Goal: Task Accomplishment & Management: Manage account settings

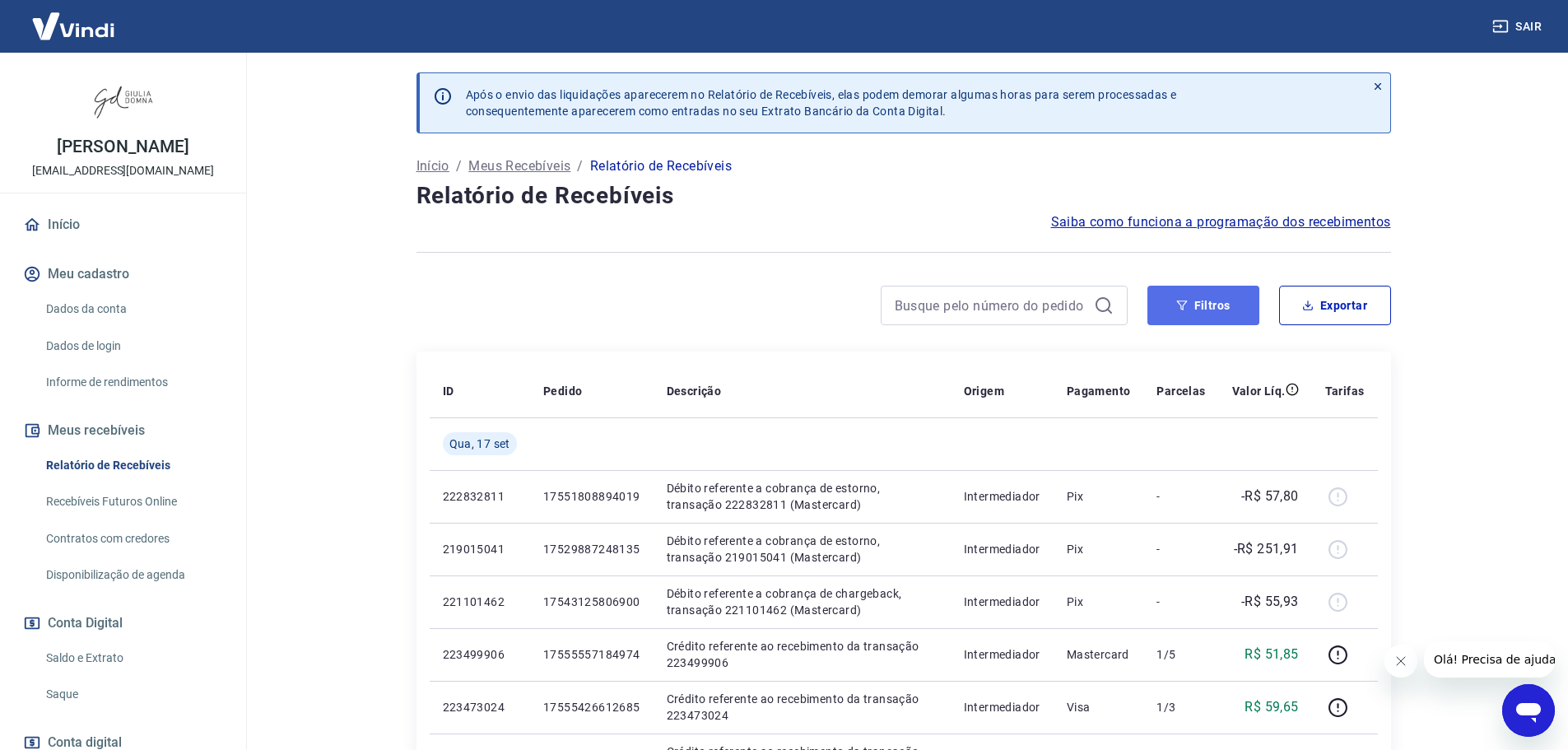
click at [1223, 294] on button "Filtros" at bounding box center [1203, 306] width 112 height 40
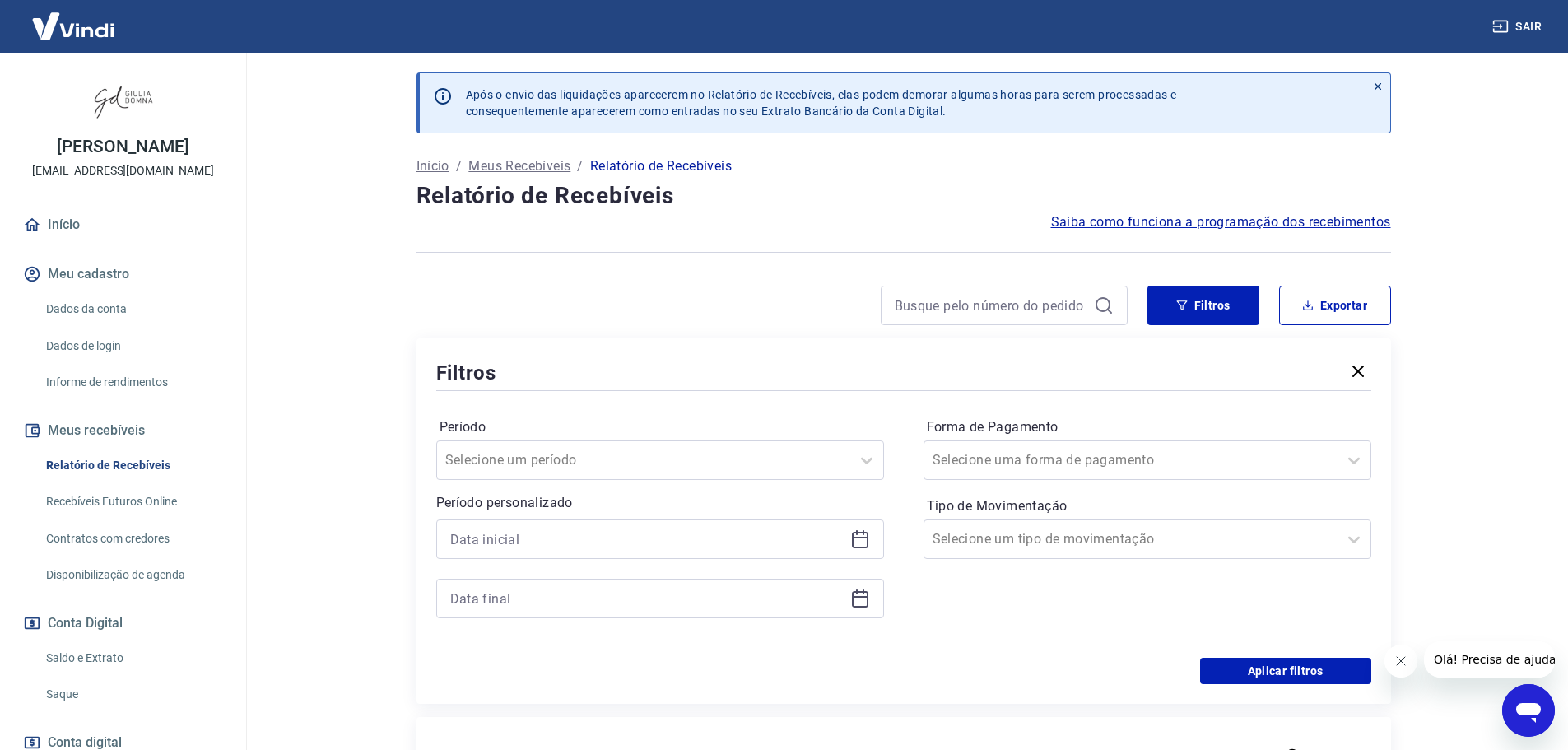
click at [859, 538] on icon at bounding box center [860, 537] width 16 height 2
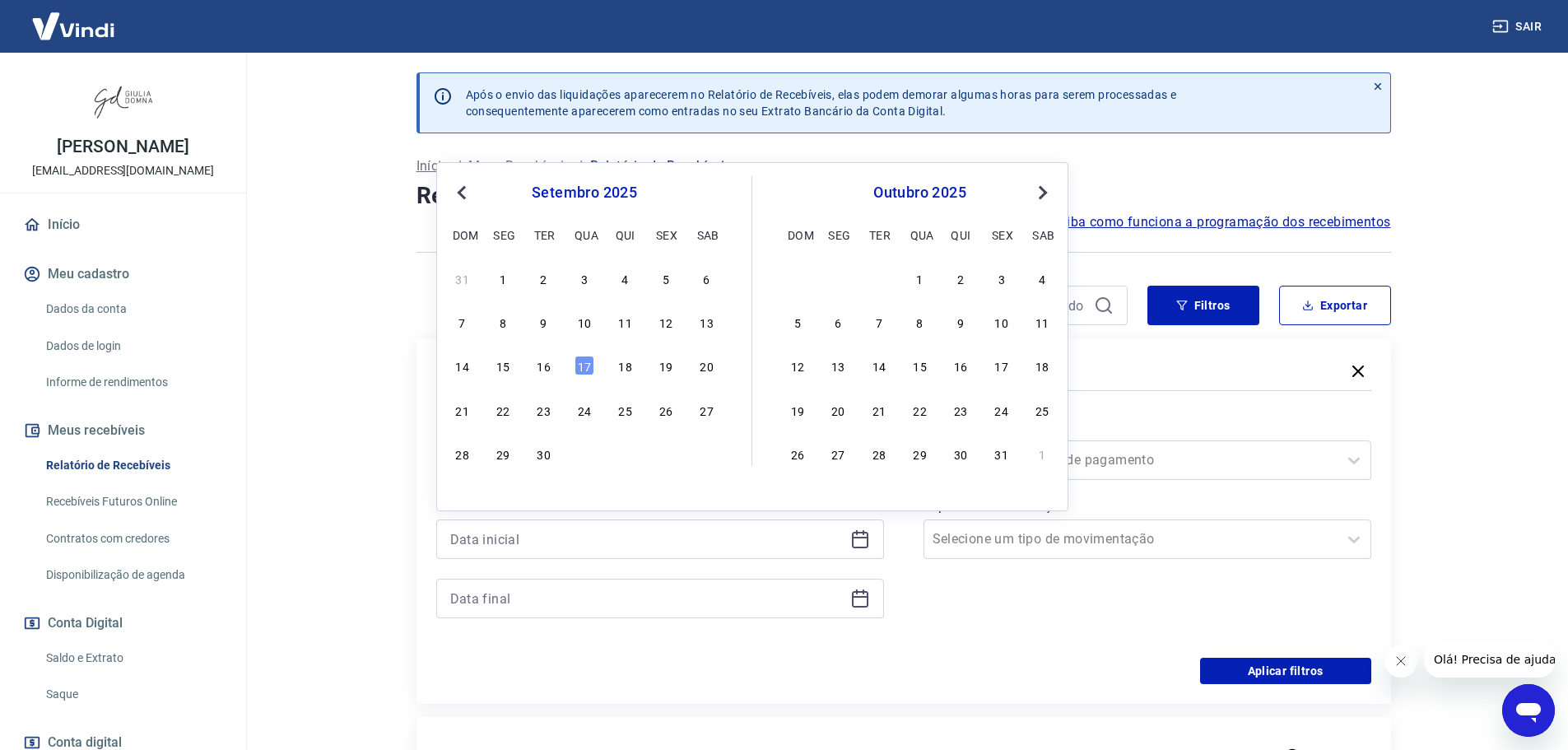
drag, startPoint x: 548, startPoint y: 370, endPoint x: 861, endPoint y: 599, distance: 387.8
click at [547, 370] on div "16" at bounding box center [544, 365] width 20 height 20
type input "[DATE]"
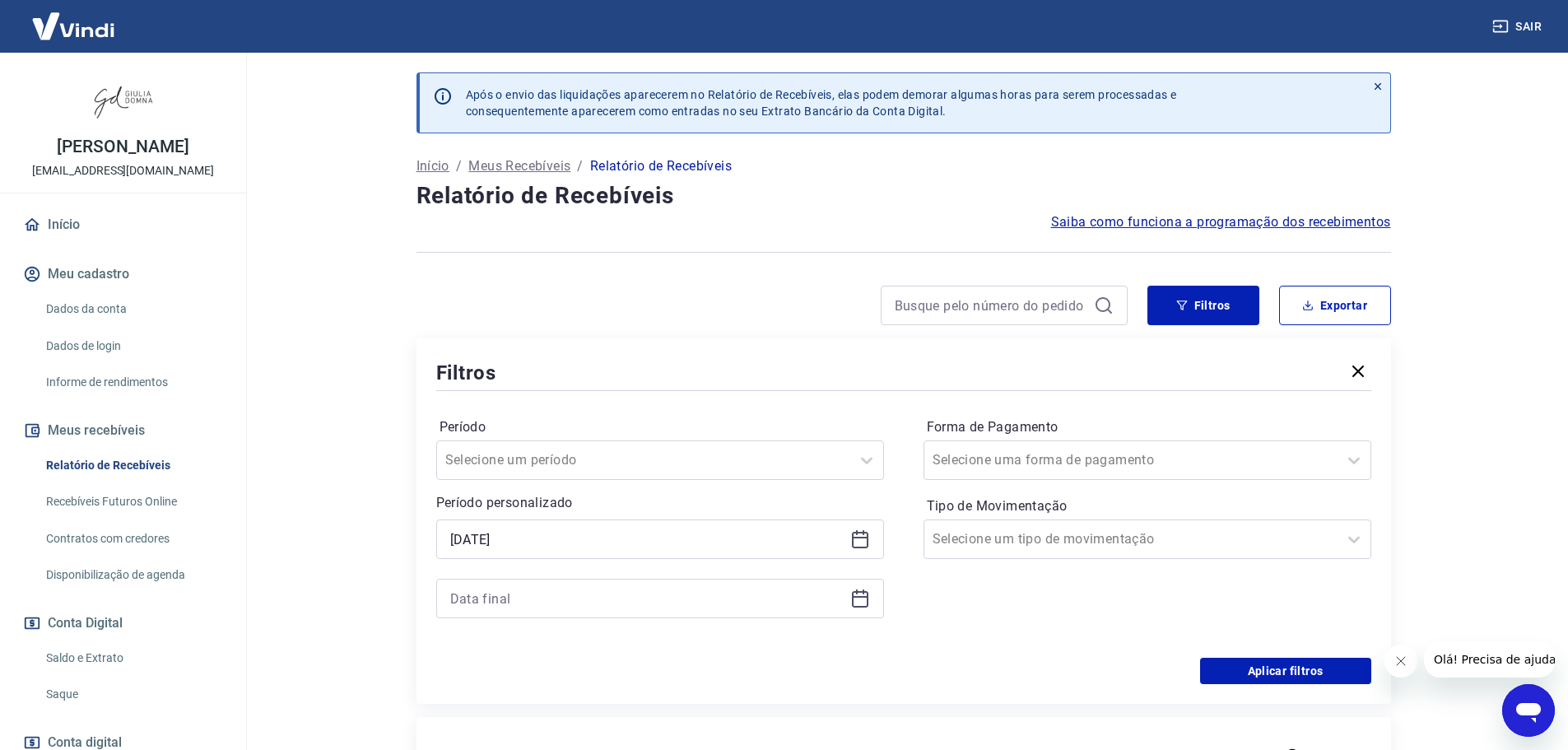
click at [859, 599] on icon at bounding box center [860, 598] width 20 height 20
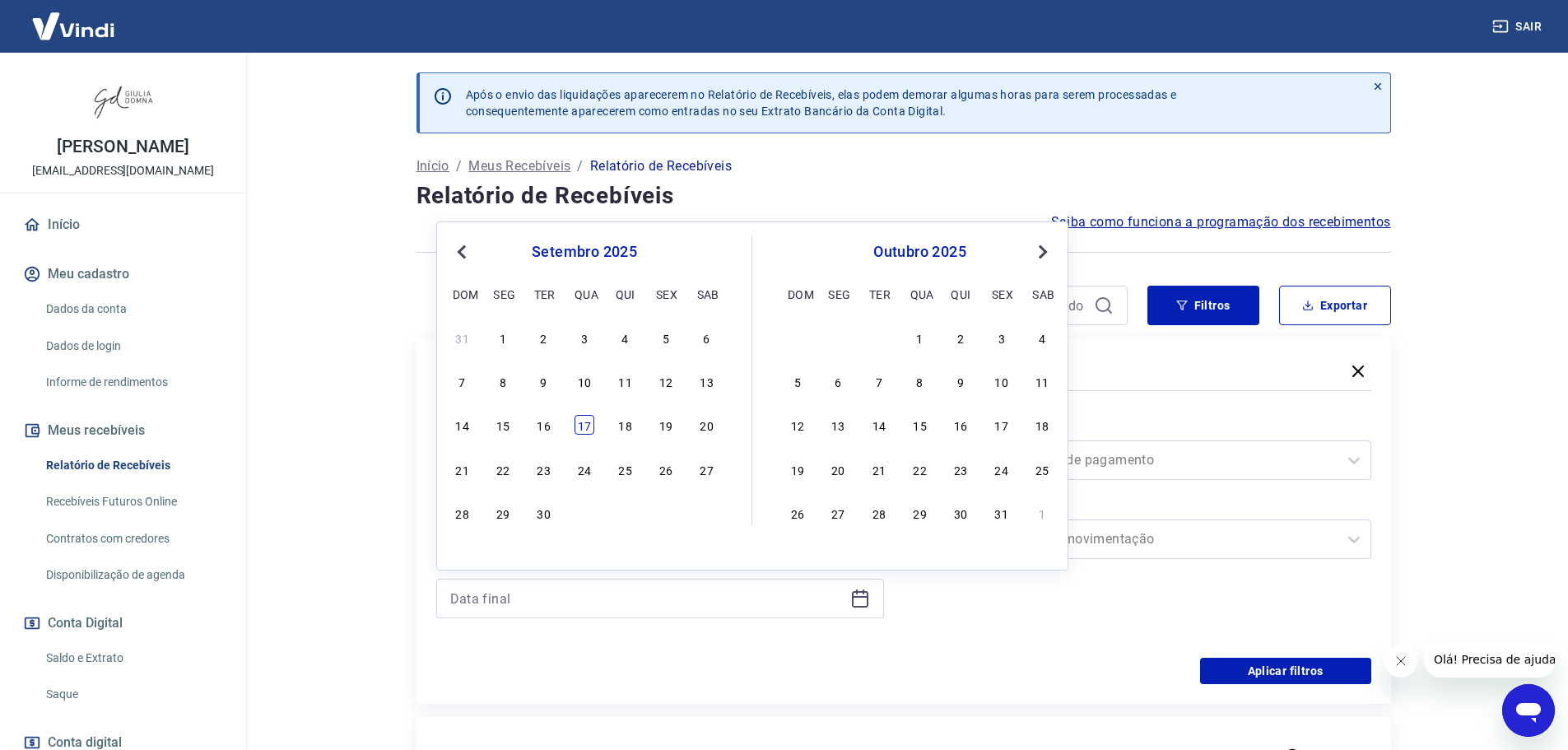
click at [587, 423] on div "17" at bounding box center [584, 424] width 20 height 20
type input "[DATE]"
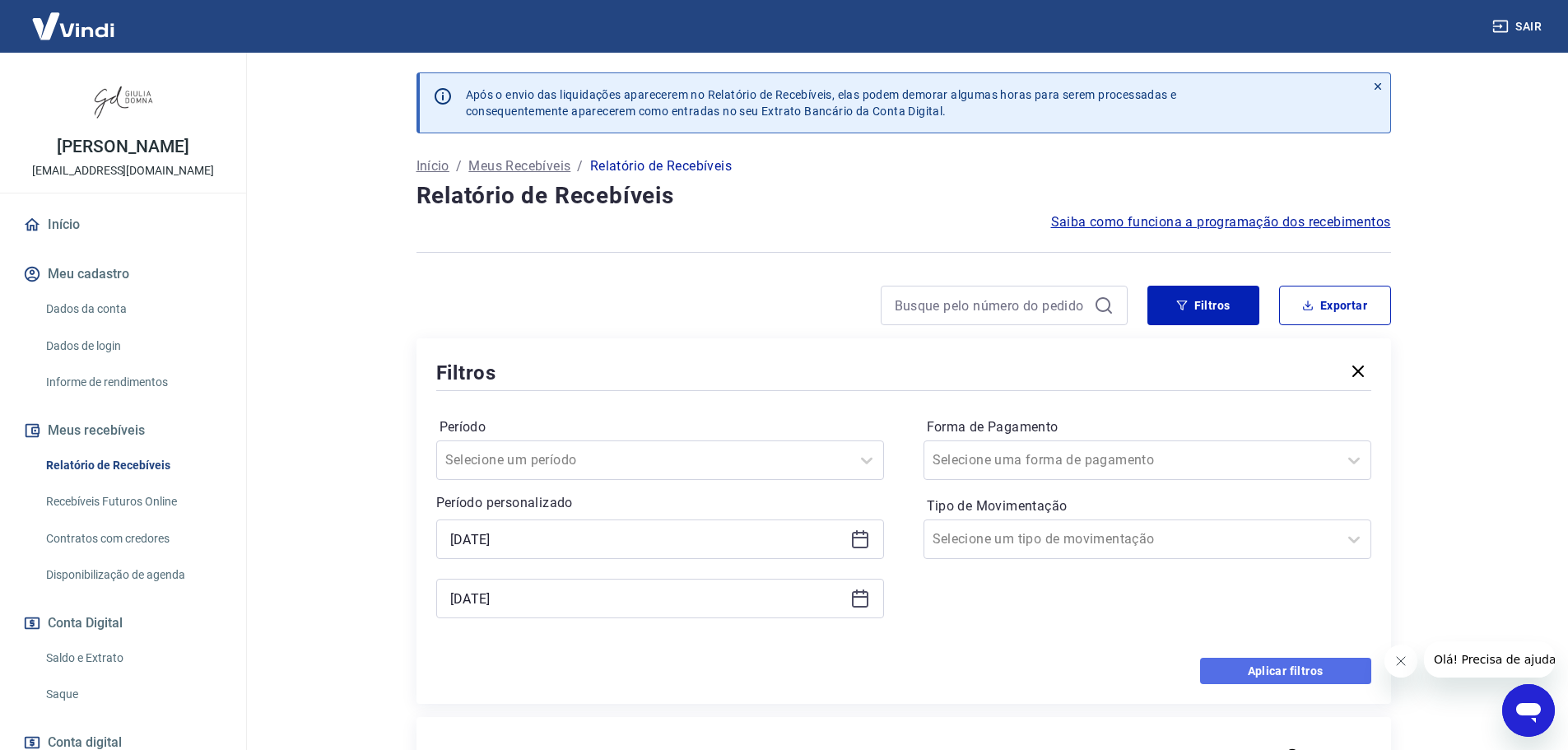
click at [1254, 663] on button "Aplicar filtros" at bounding box center [1286, 671] width 171 height 27
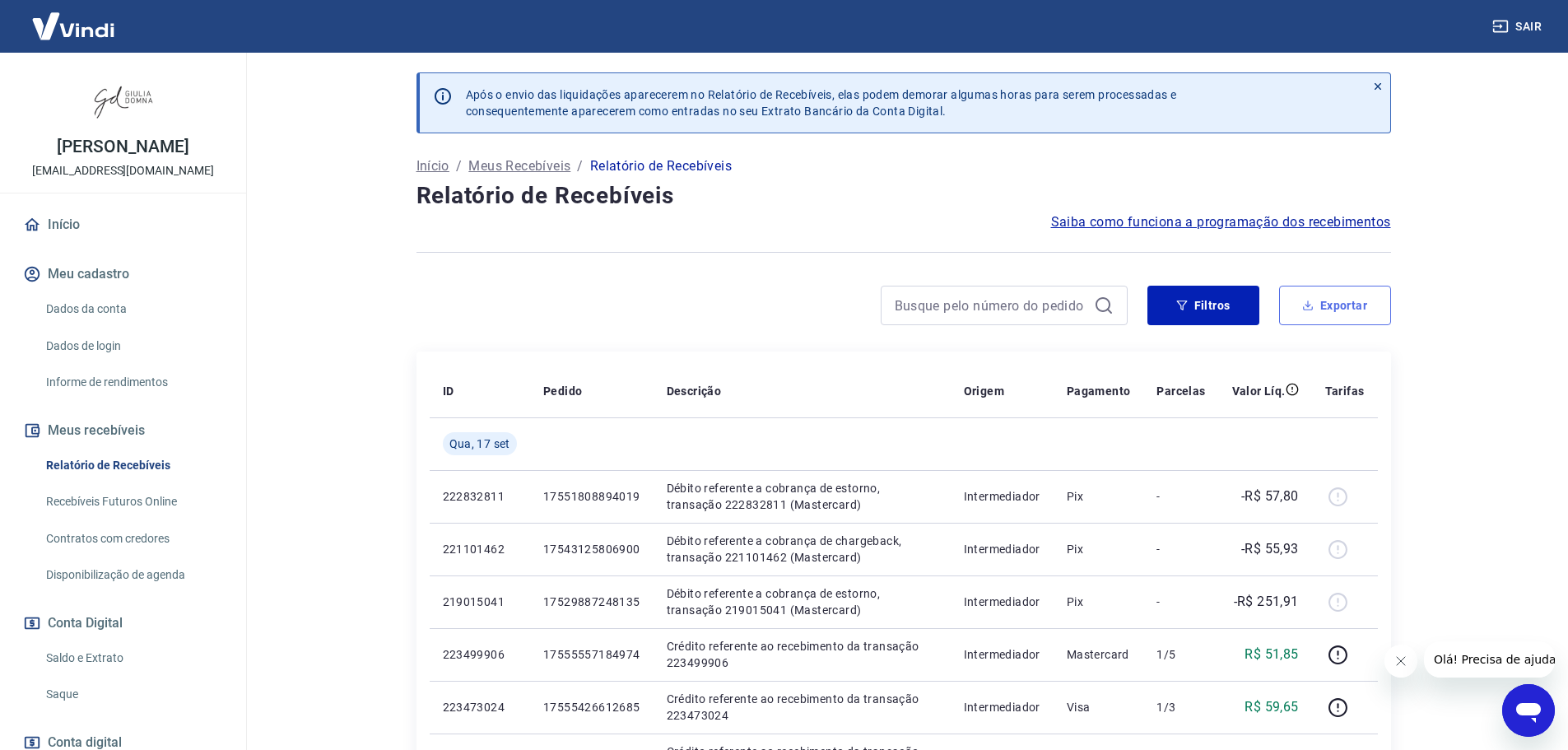
click at [1357, 306] on button "Exportar" at bounding box center [1335, 306] width 112 height 40
type input "[DATE]"
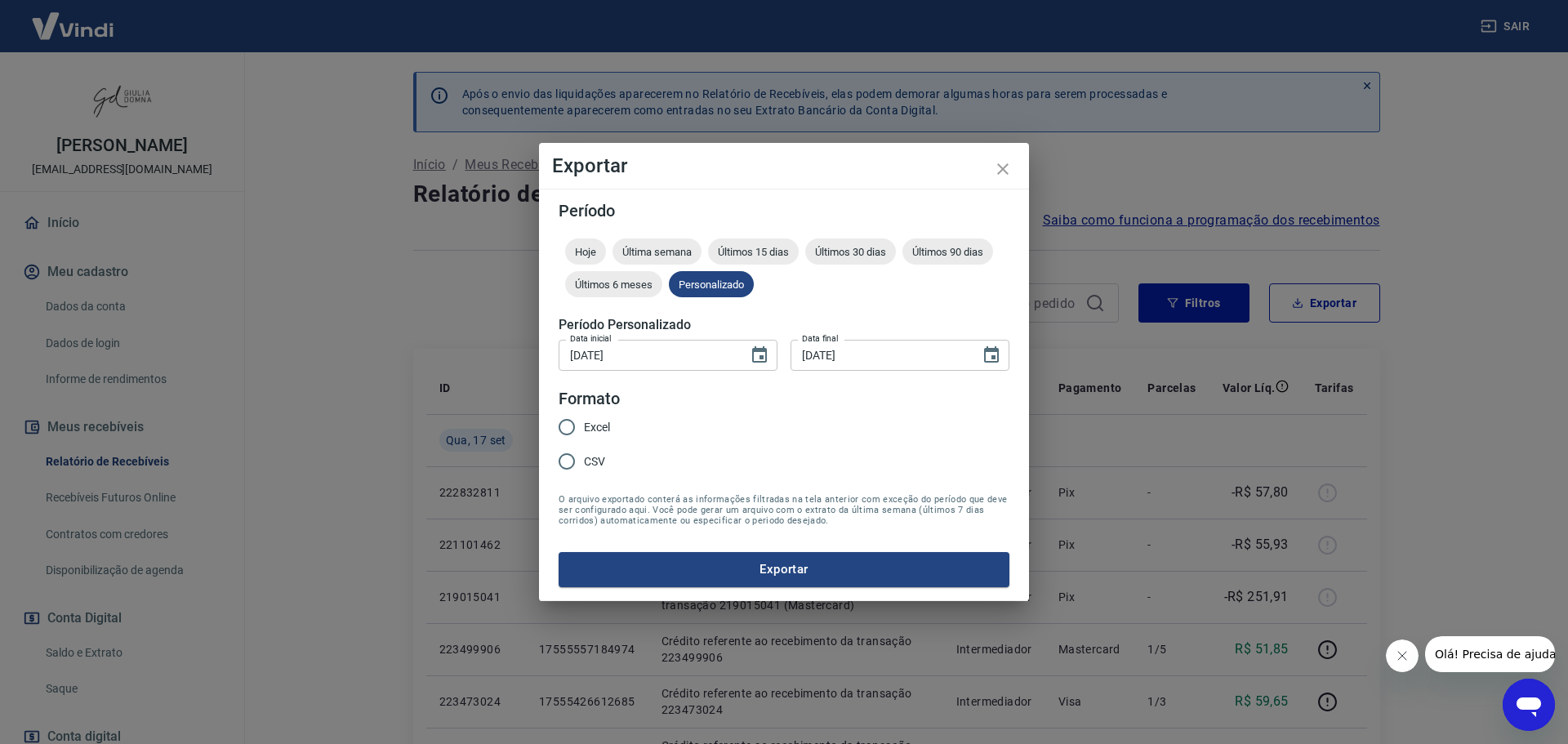
click at [567, 432] on input "Excel" at bounding box center [566, 427] width 34 height 34
radio input "true"
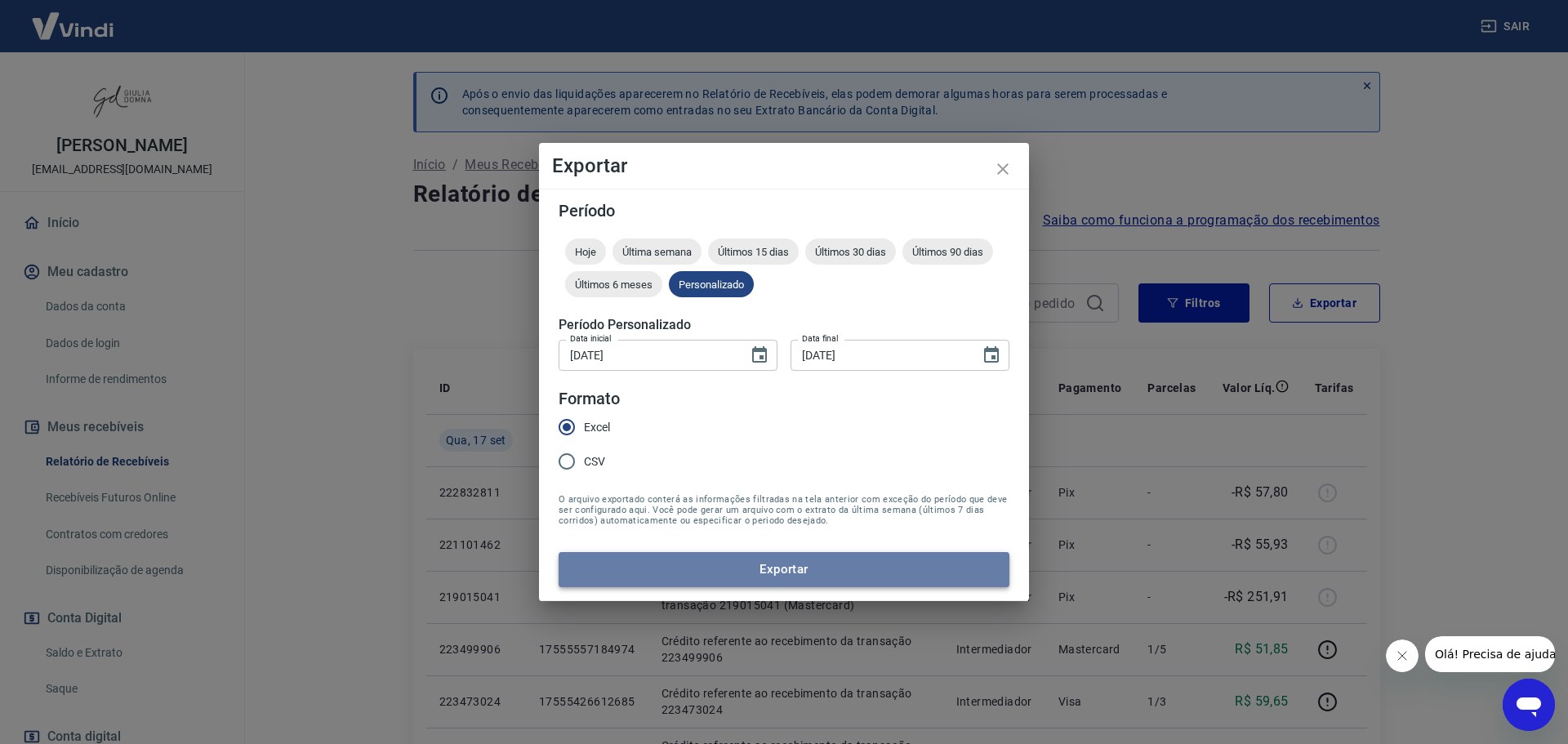
click at [886, 569] on button "Exportar" at bounding box center [784, 569] width 450 height 34
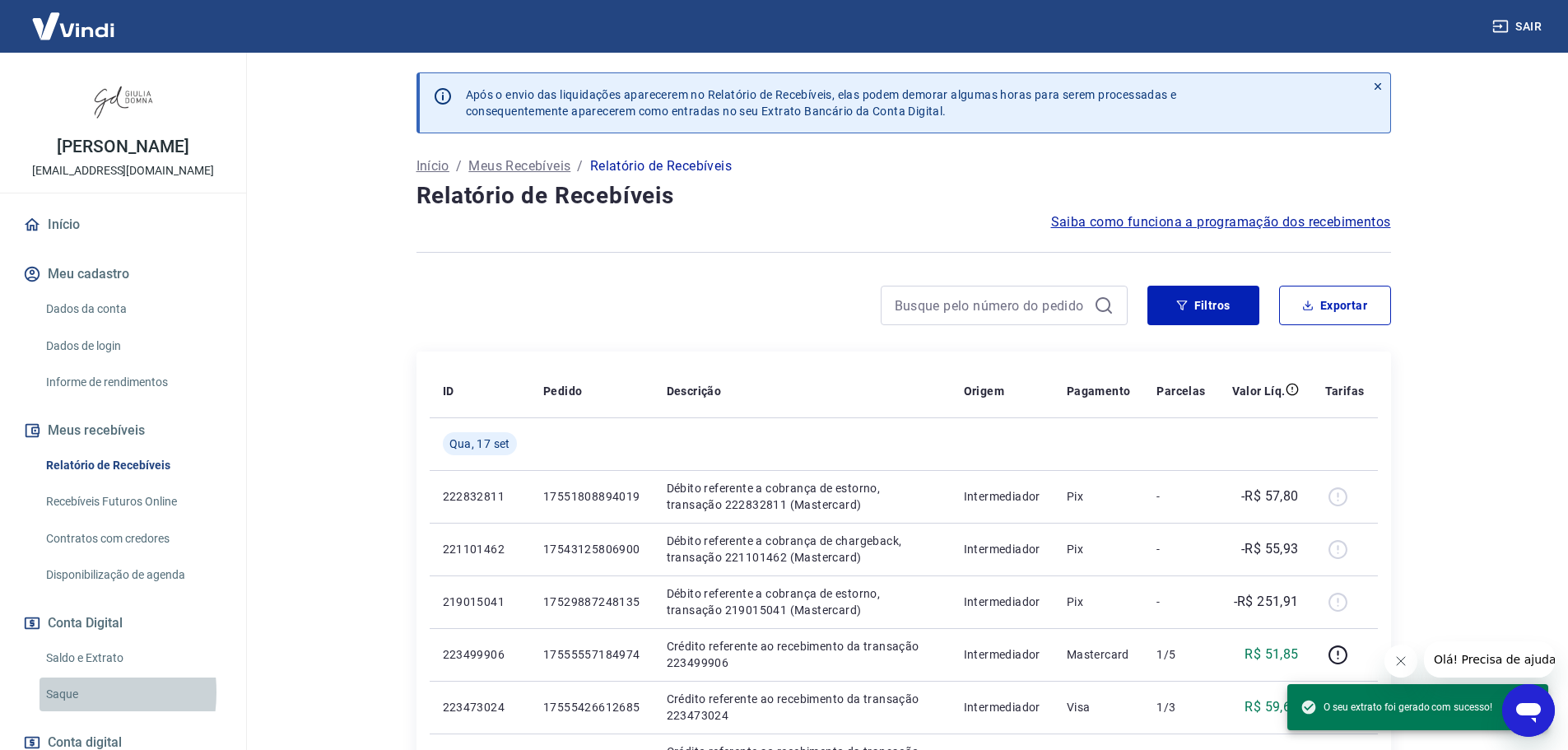
click at [61, 692] on link "Saque" at bounding box center [133, 694] width 187 height 34
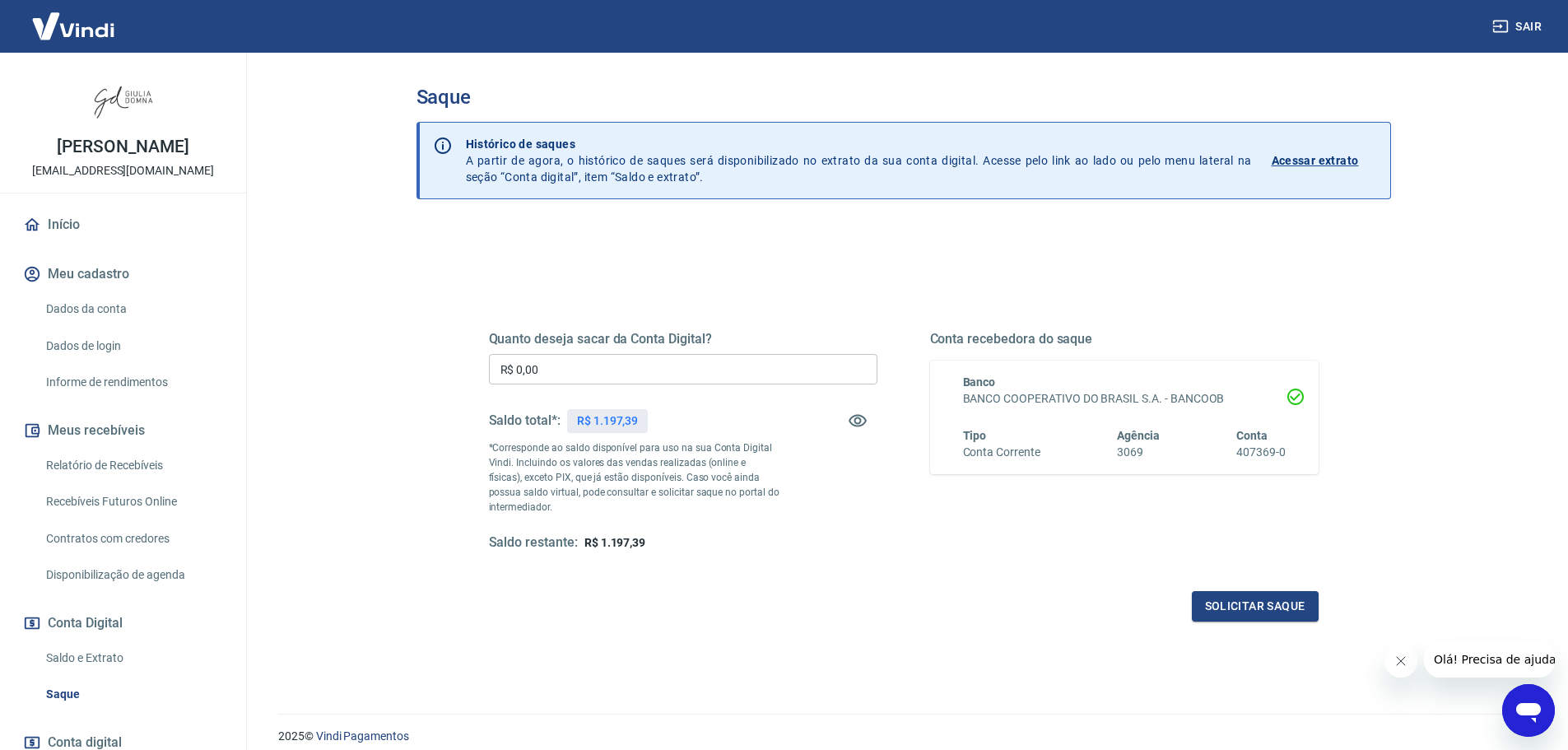
click at [627, 369] on input "R$ 0,00" at bounding box center [683, 369] width 388 height 30
type input "R$ 1.197,39"
click at [1226, 603] on button "Solicitar saque" at bounding box center [1255, 606] width 126 height 30
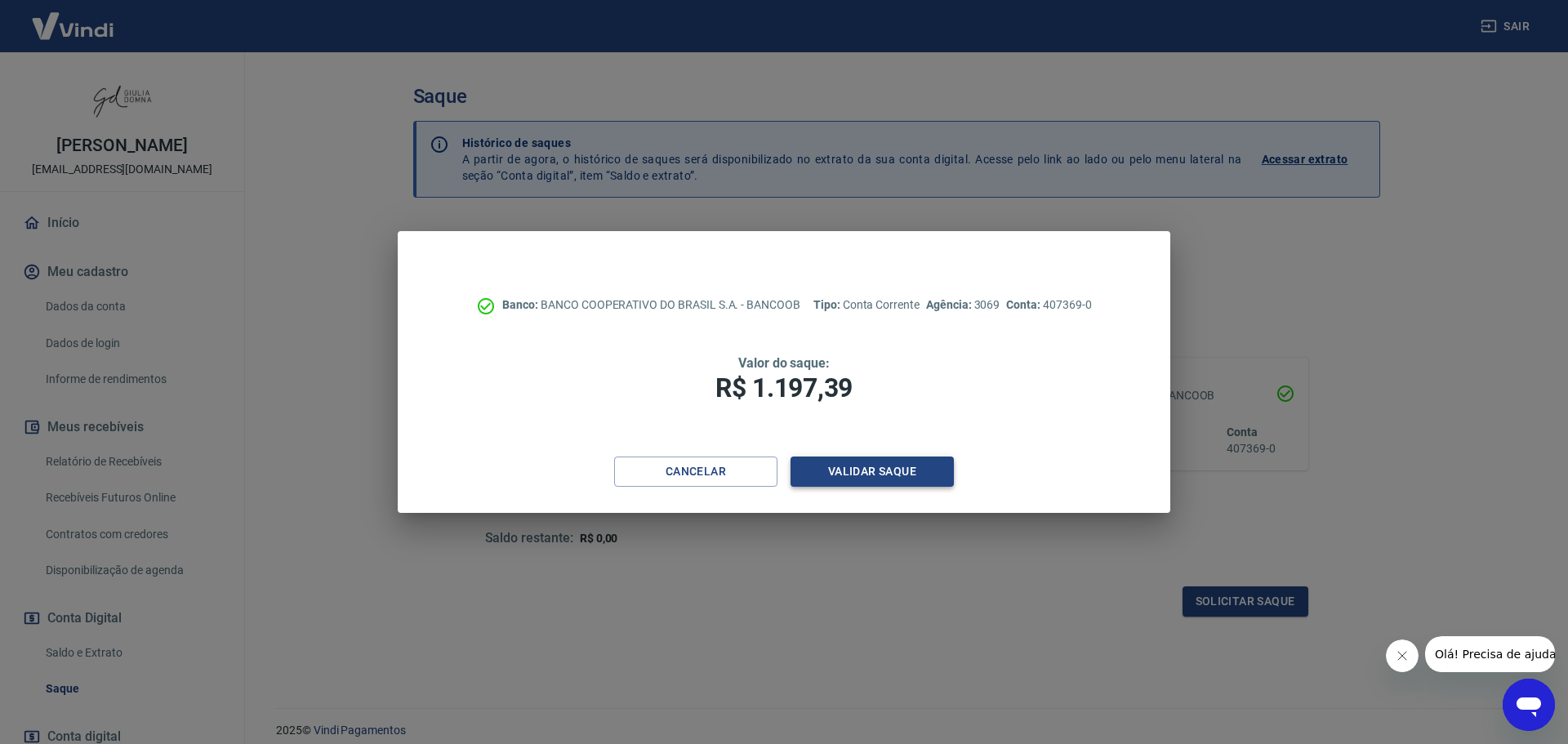
click at [906, 477] on button "Validar saque" at bounding box center [872, 472] width 163 height 30
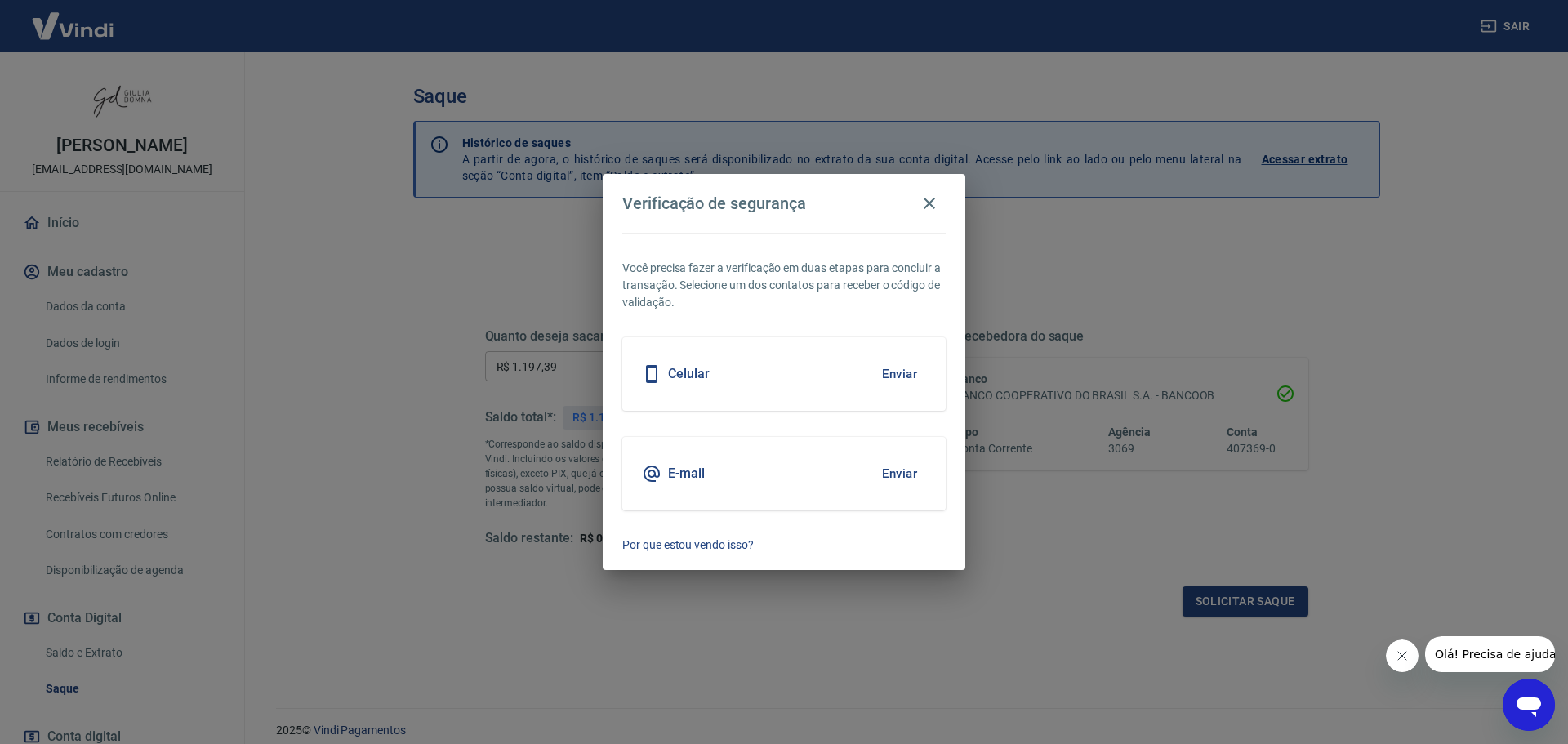
click at [900, 474] on button "Enviar" at bounding box center [900, 474] width 53 height 34
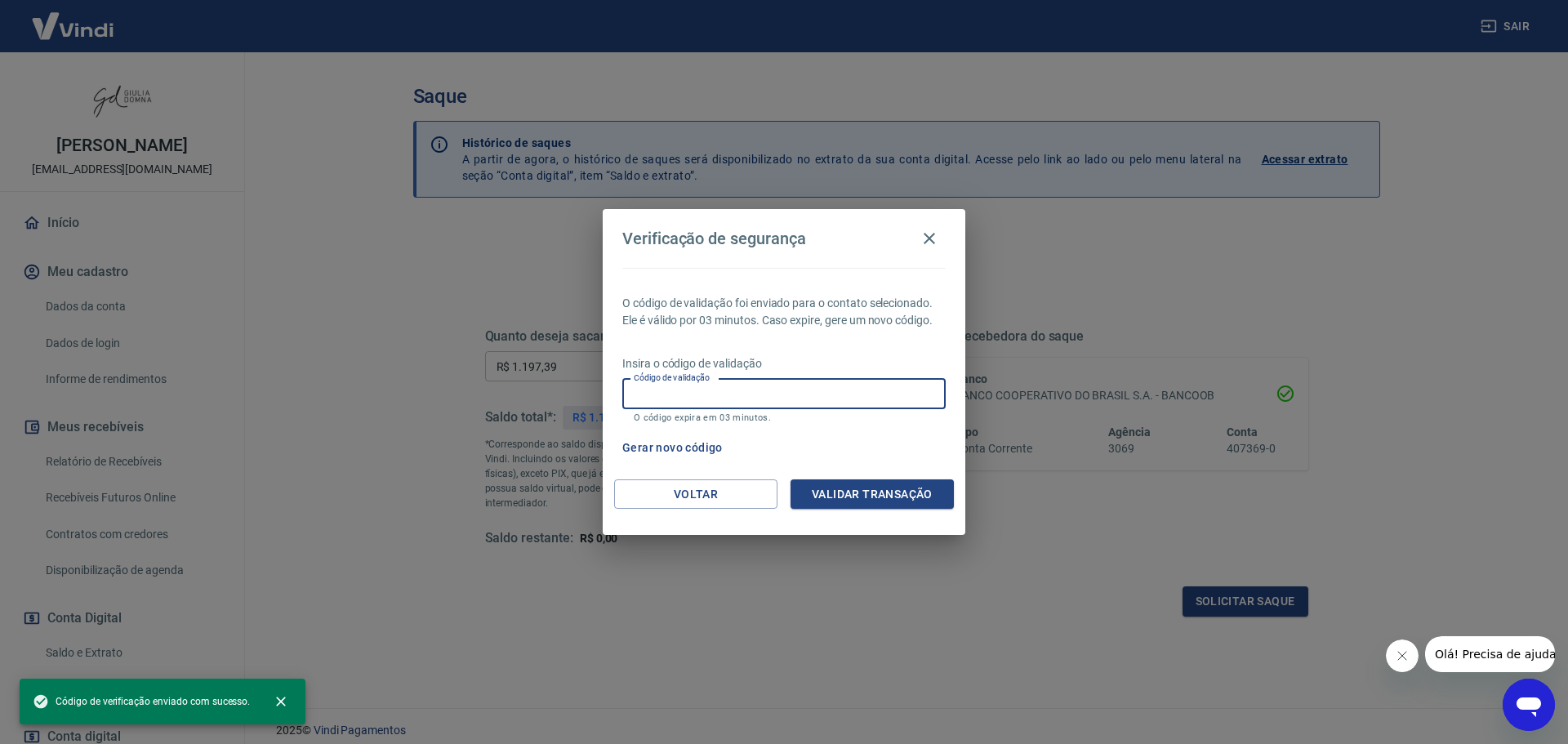
click at [776, 396] on input "Código de validação" at bounding box center [783, 394] width 323 height 30
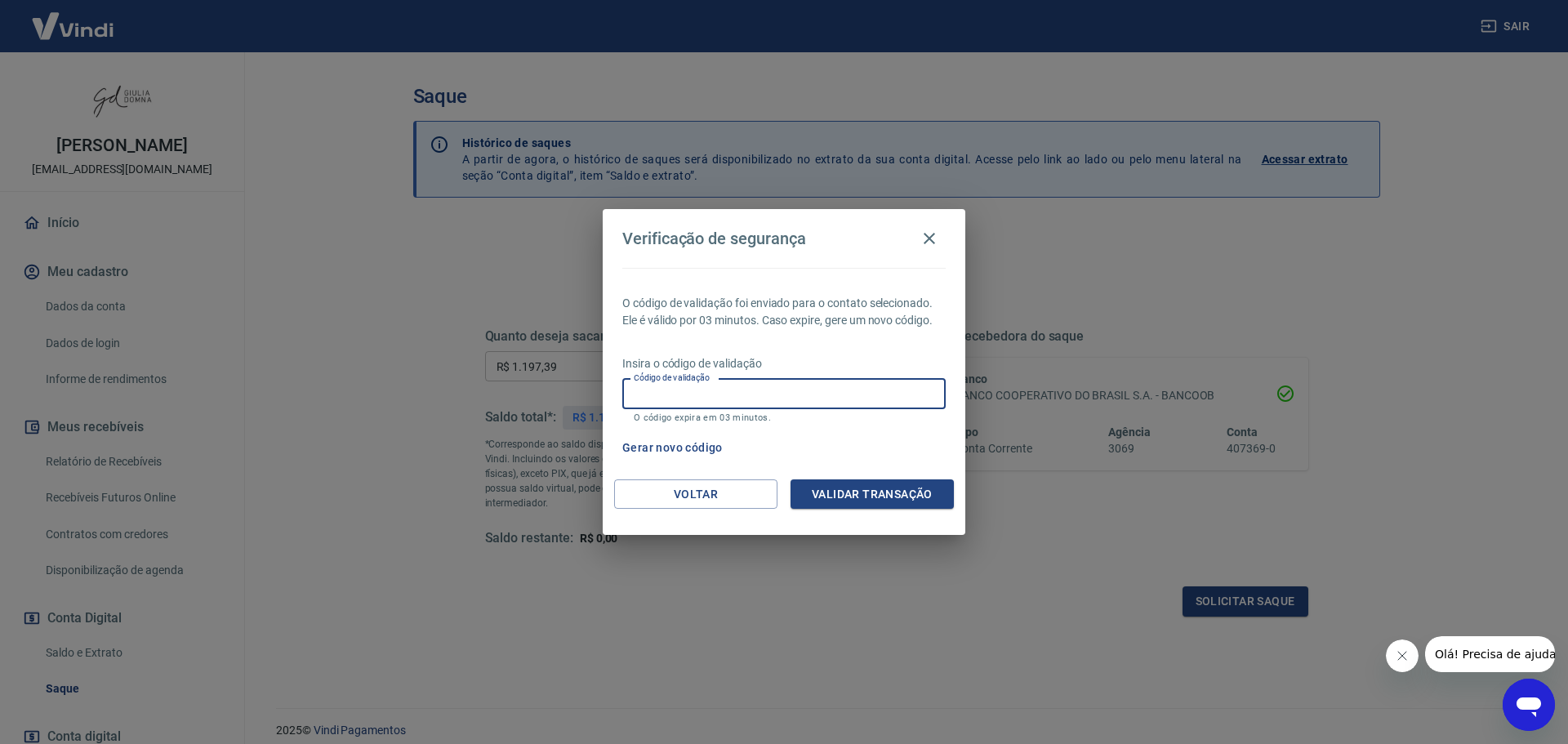
paste input "718914"
type input "718914"
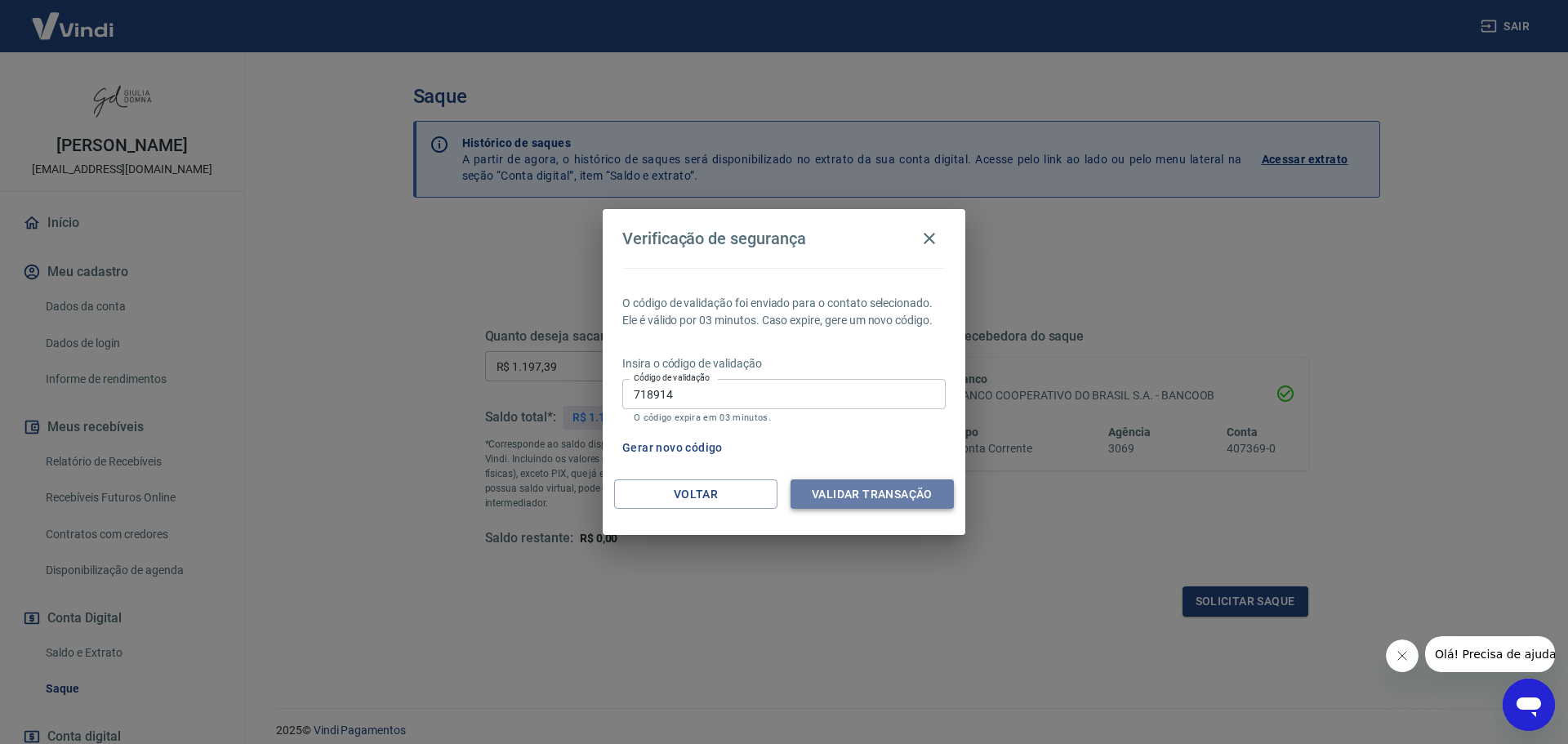
click at [878, 499] on button "Validar transação" at bounding box center [872, 494] width 163 height 30
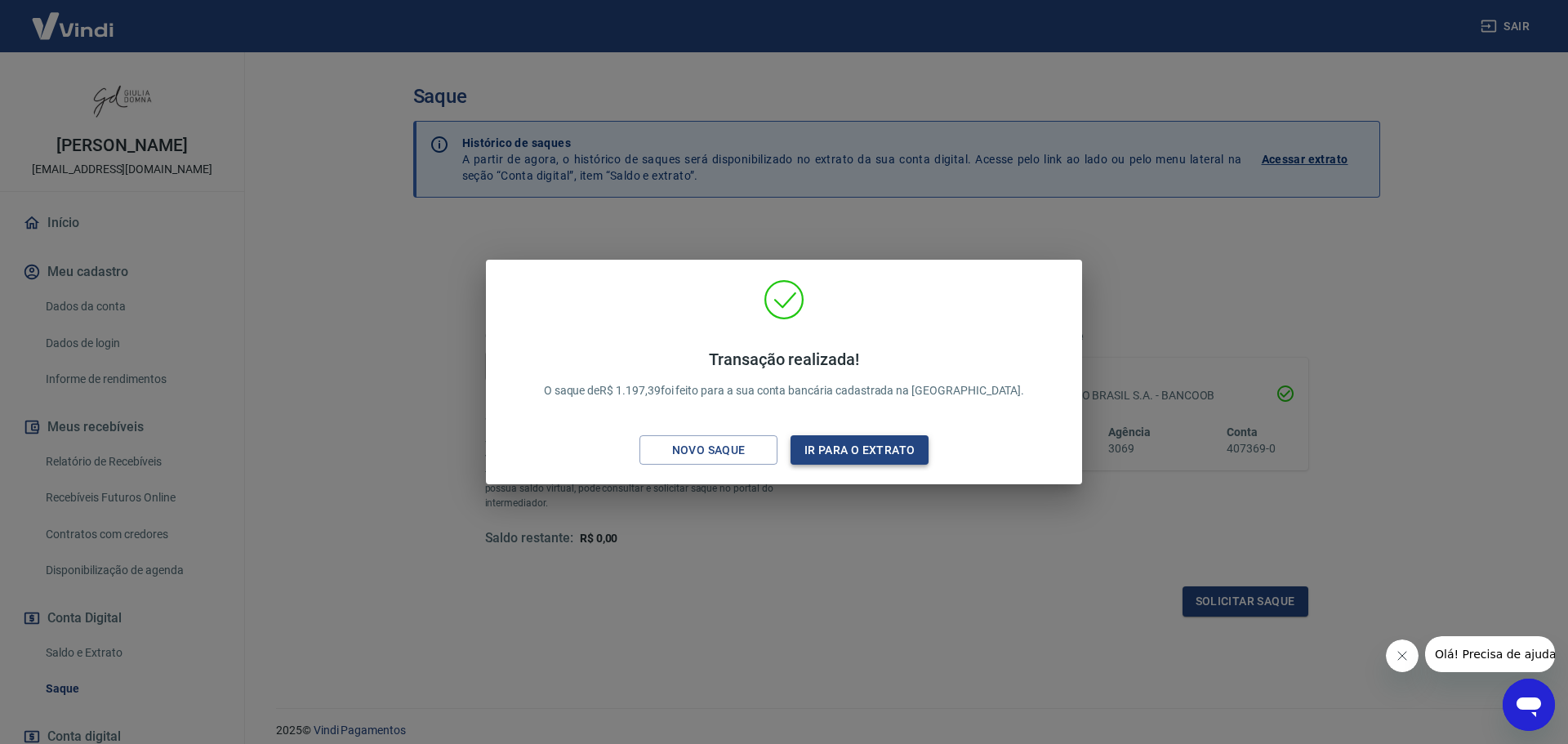
click at [878, 453] on button "Ir para o extrato" at bounding box center [859, 450] width 138 height 30
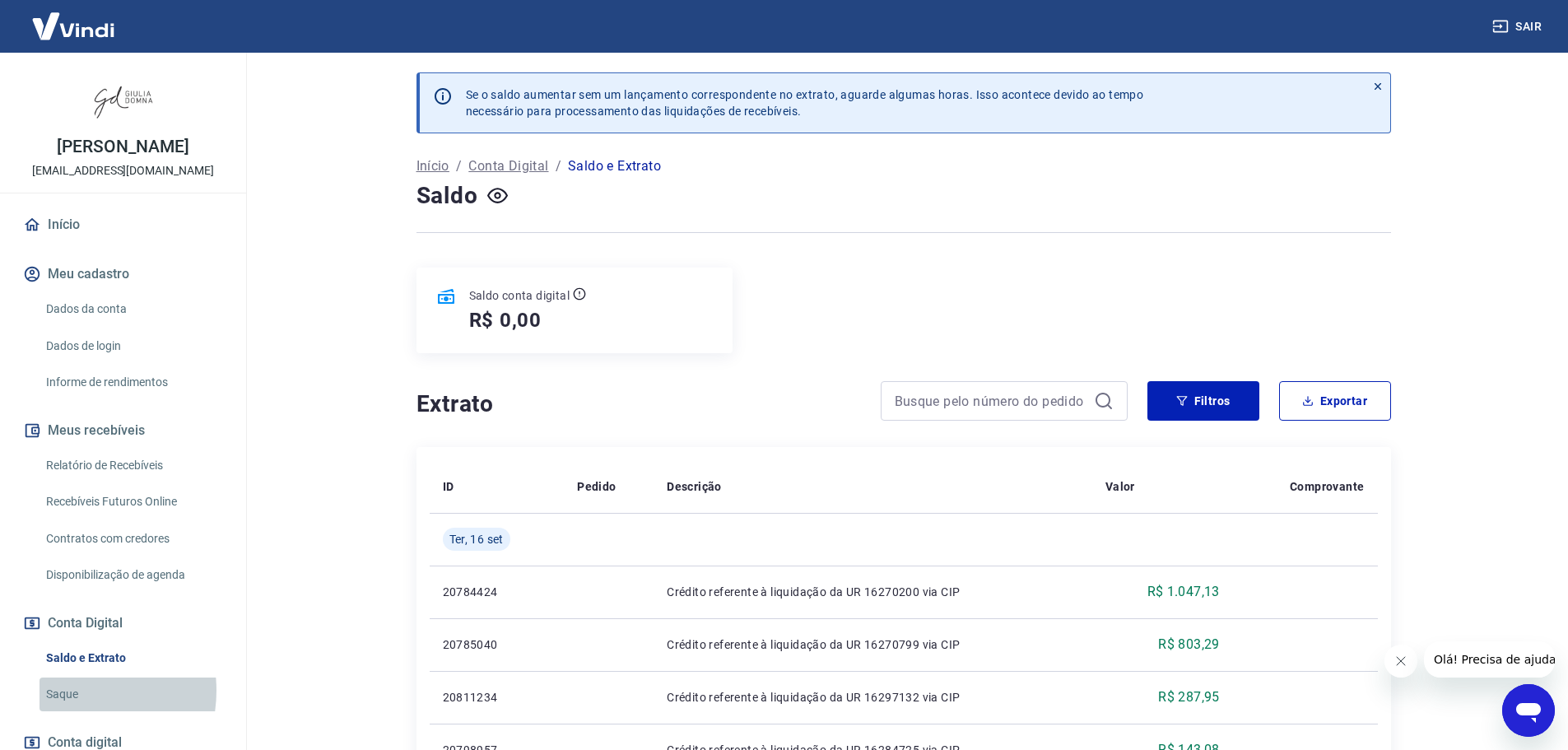
click at [68, 690] on link "Saque" at bounding box center [133, 694] width 187 height 34
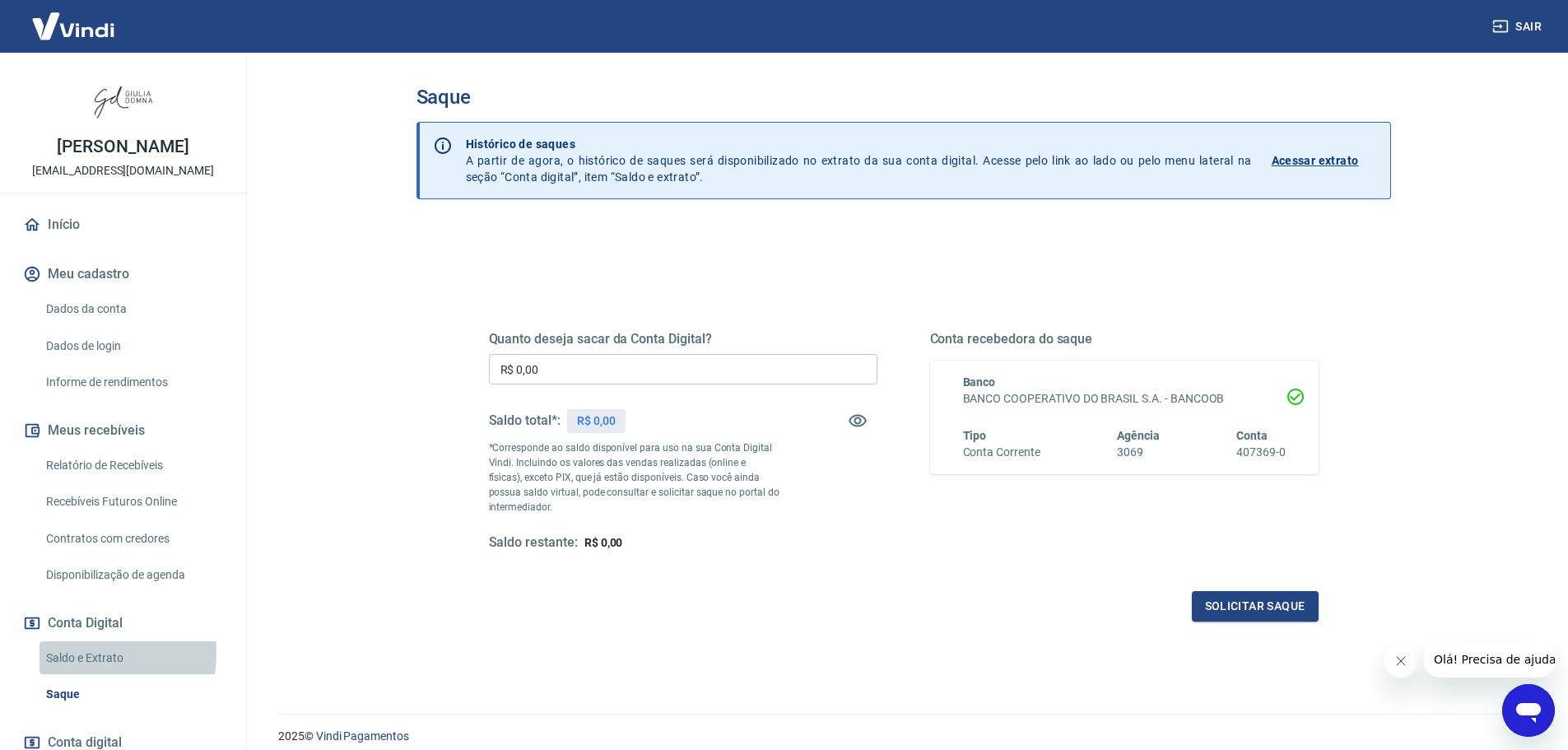
click at [84, 652] on link "Saldo e Extrato" at bounding box center [133, 658] width 187 height 34
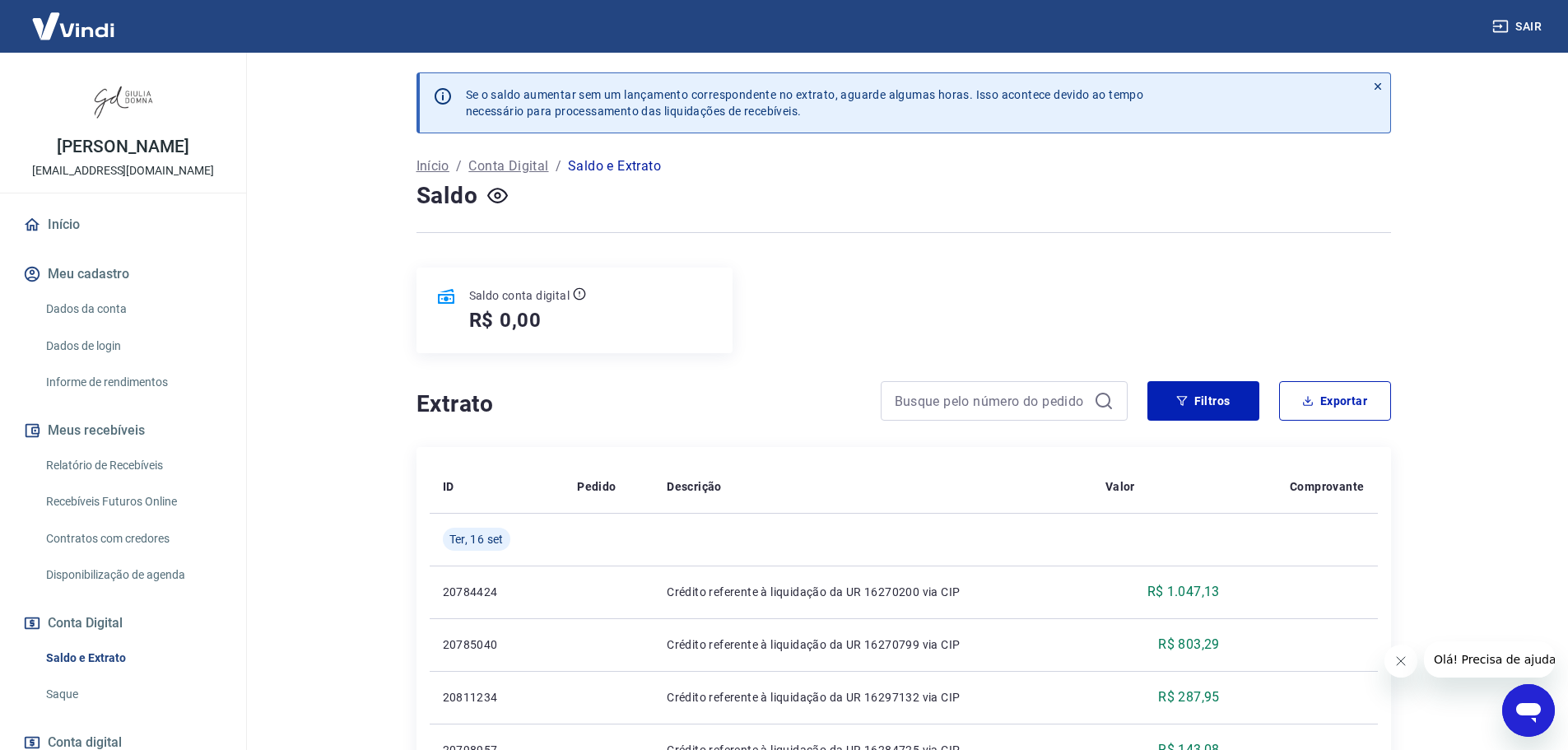
click at [62, 693] on link "Saque" at bounding box center [133, 694] width 187 height 34
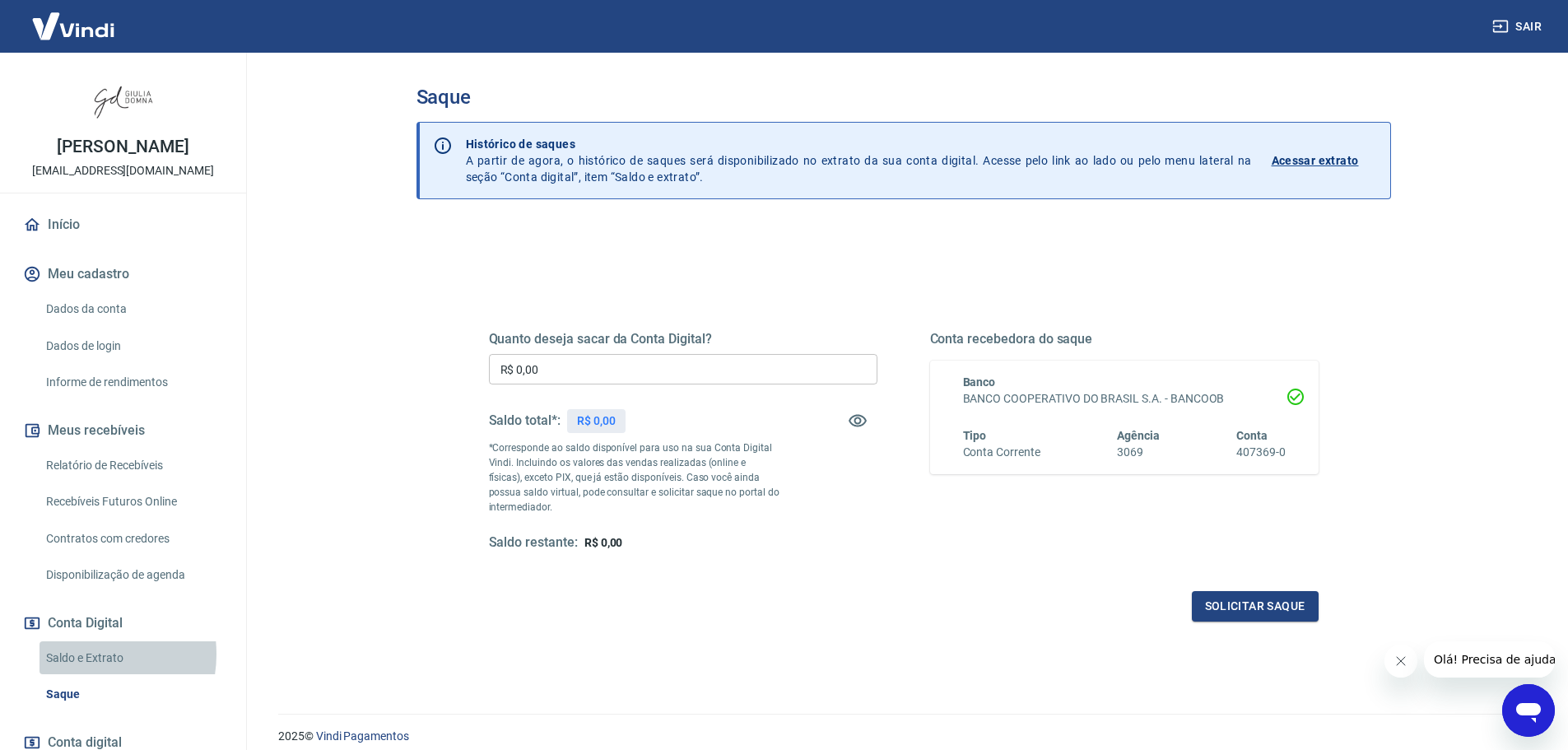
click at [85, 653] on link "Saldo e Extrato" at bounding box center [133, 658] width 187 height 34
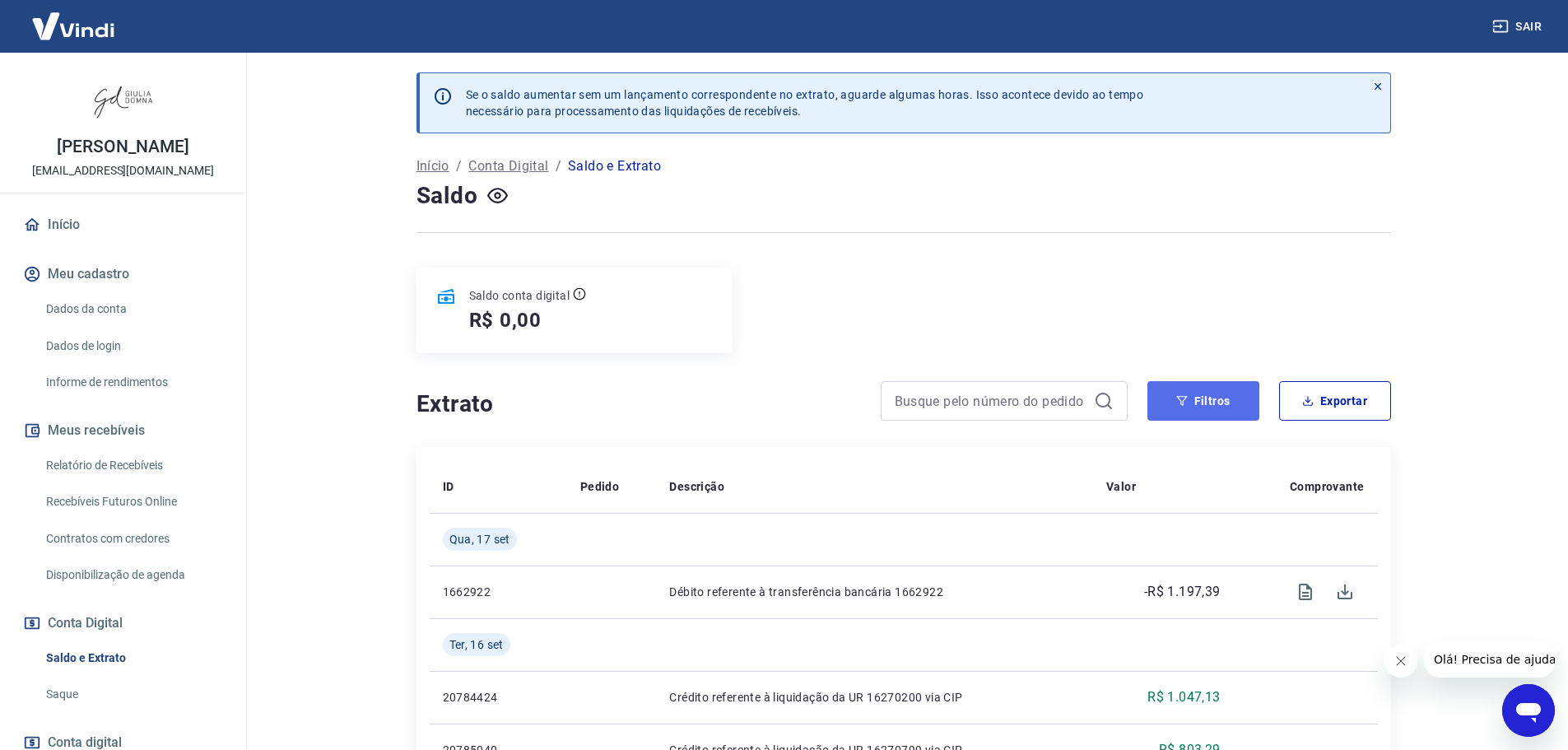
click at [1210, 390] on button "Filtros" at bounding box center [1203, 401] width 112 height 40
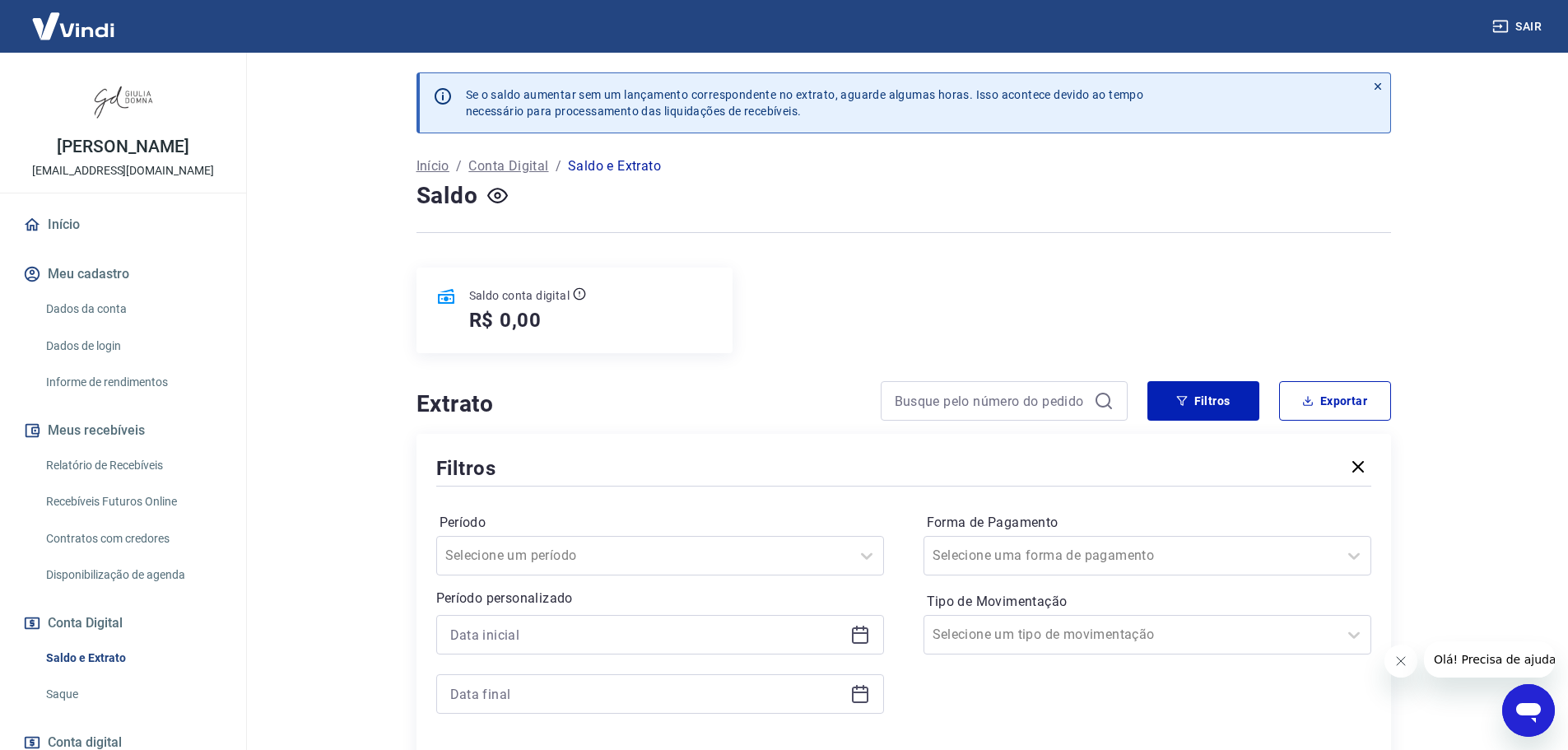
click at [860, 631] on icon at bounding box center [860, 634] width 20 height 20
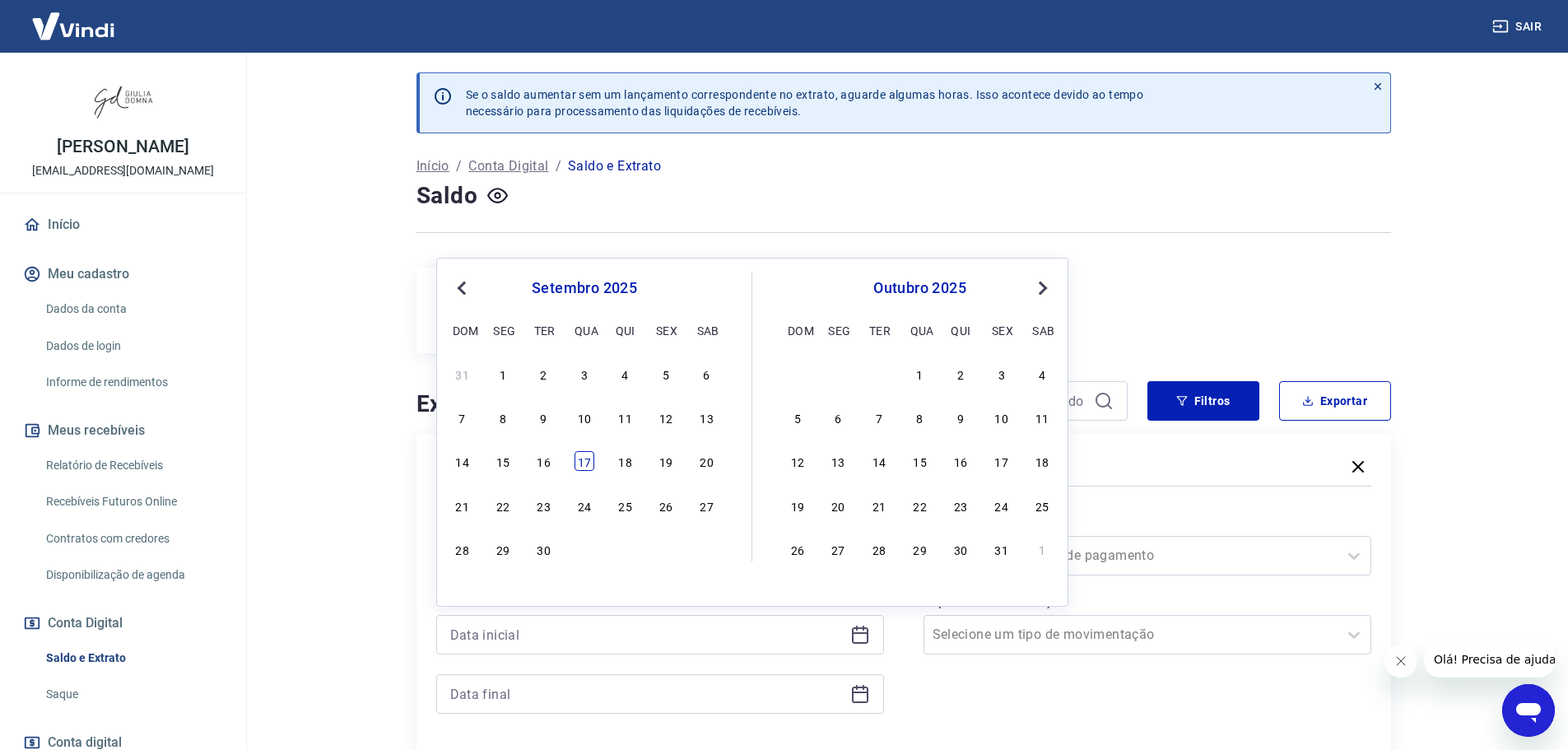
click at [584, 461] on div "17" at bounding box center [584, 460] width 20 height 20
type input "[DATE]"
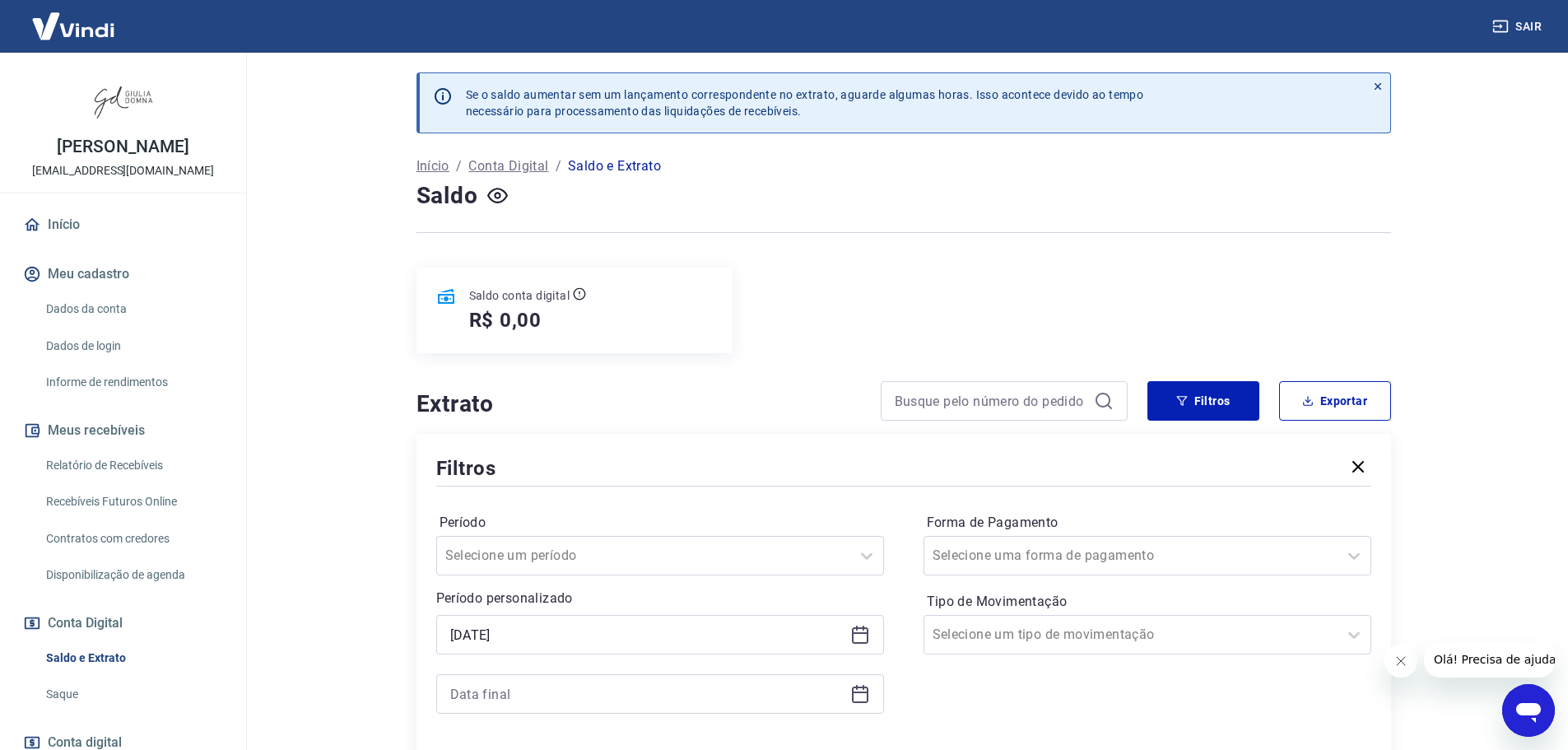
click at [861, 693] on icon at bounding box center [860, 692] width 16 height 2
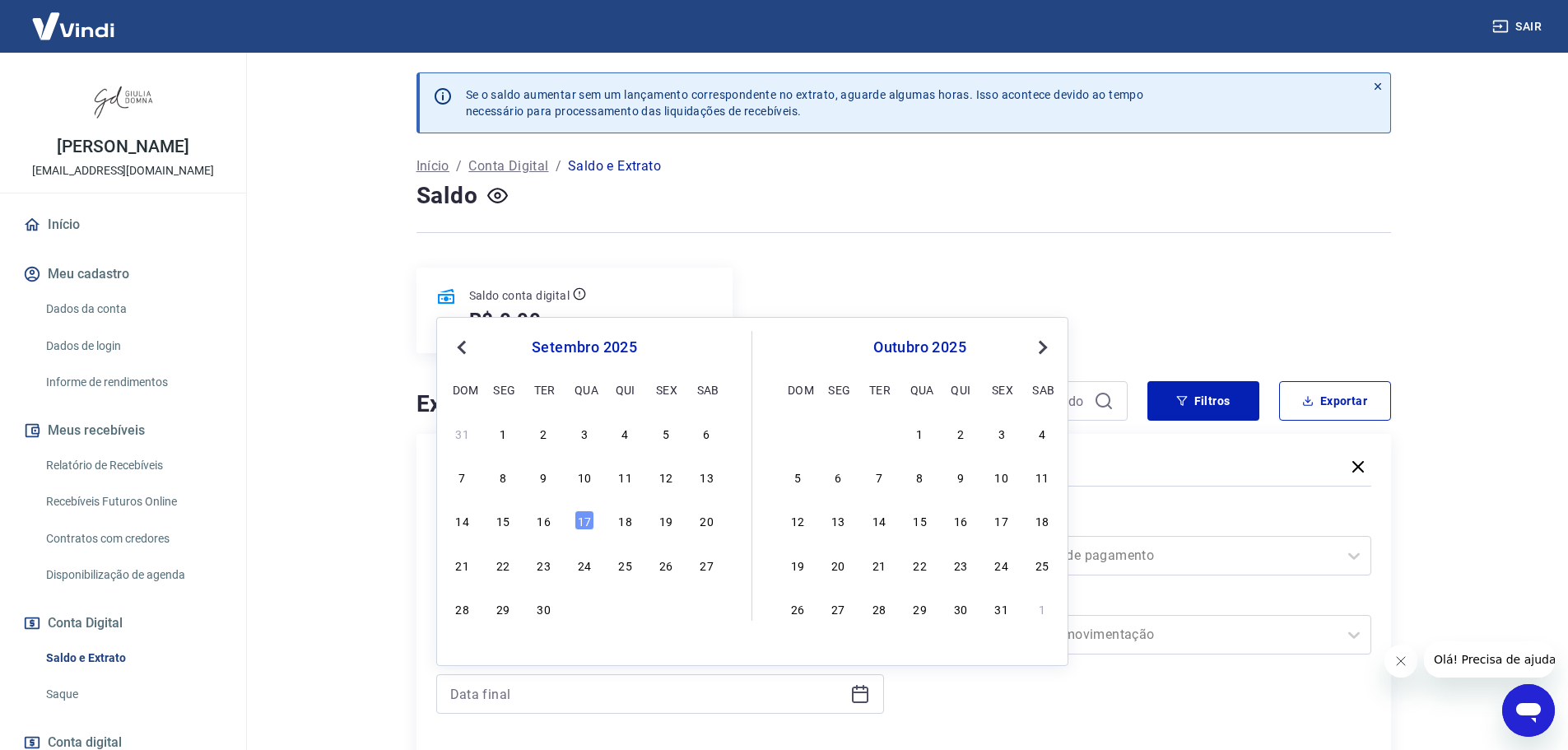
click at [588, 516] on div "17" at bounding box center [584, 519] width 20 height 20
type input "[DATE]"
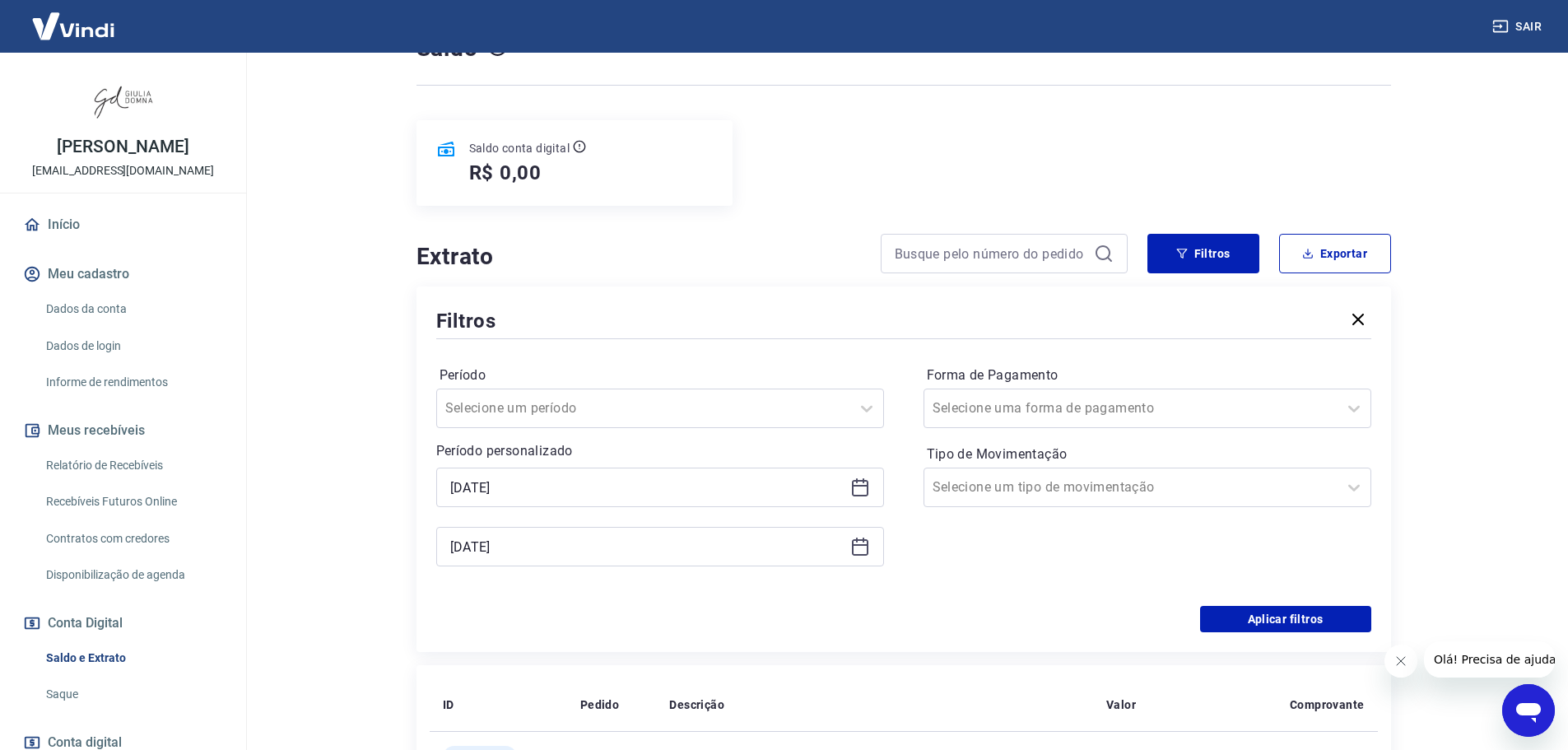
scroll to position [164, 0]
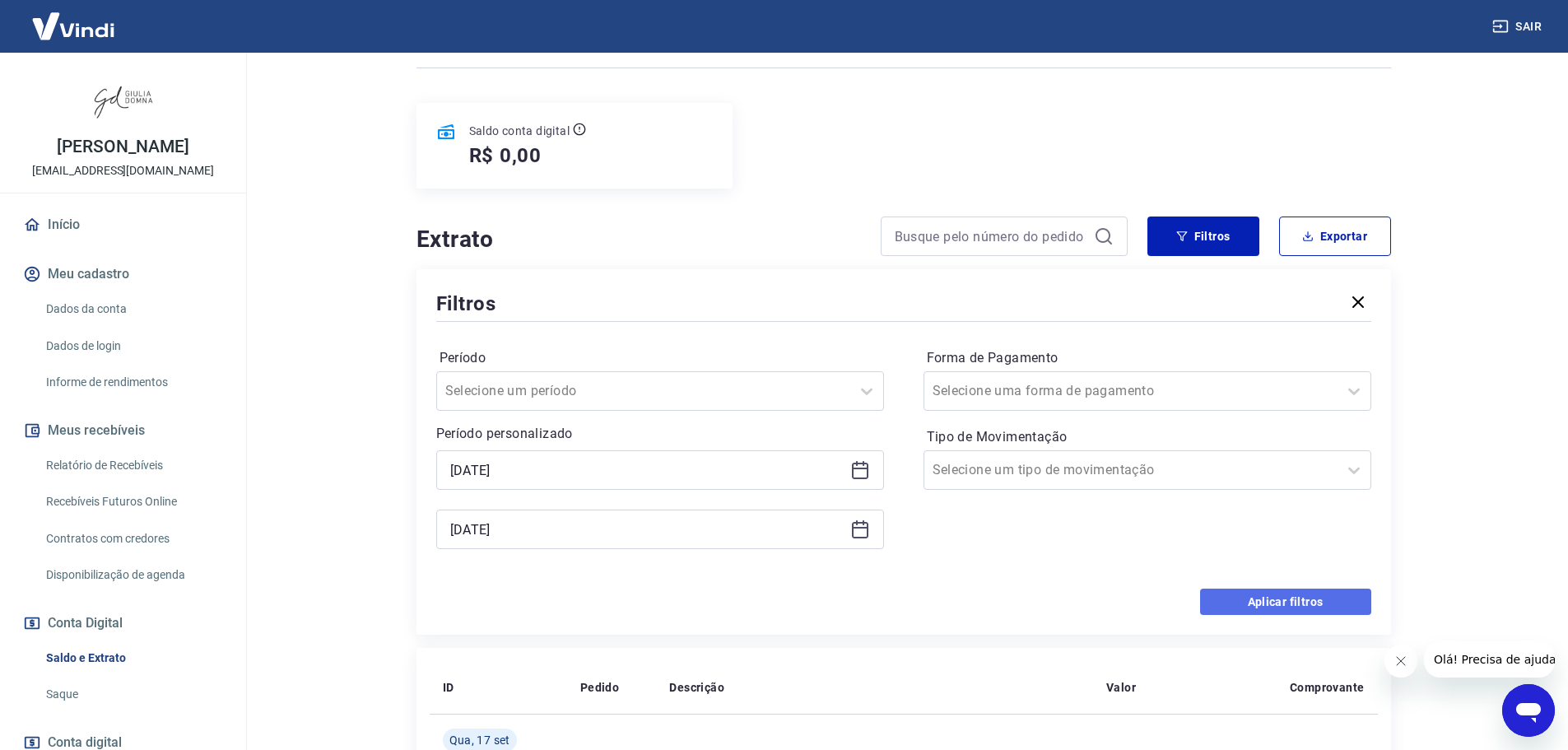
click at [1257, 595] on button "Aplicar filtros" at bounding box center [1286, 602] width 171 height 27
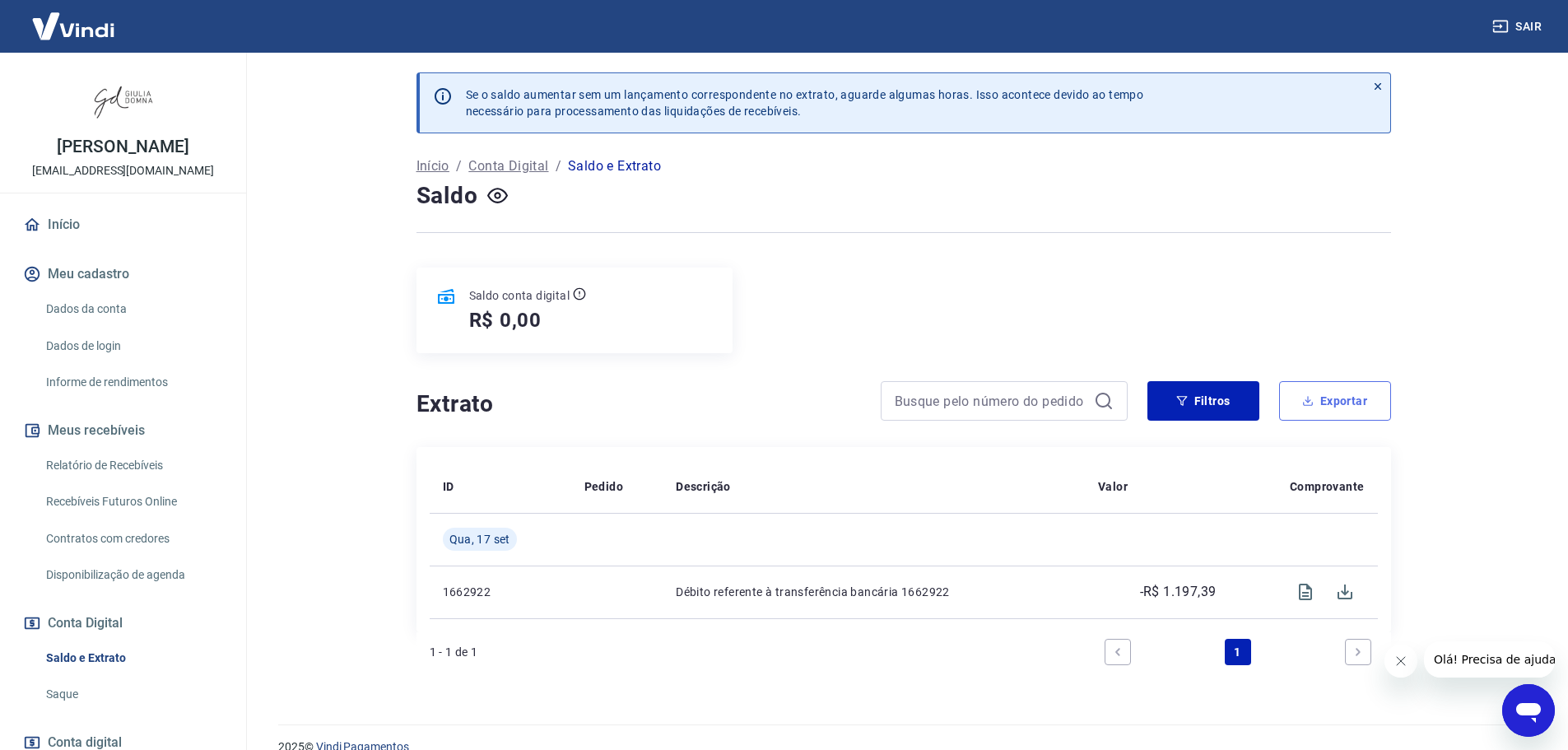
click at [1335, 400] on button "Exportar" at bounding box center [1335, 401] width 112 height 40
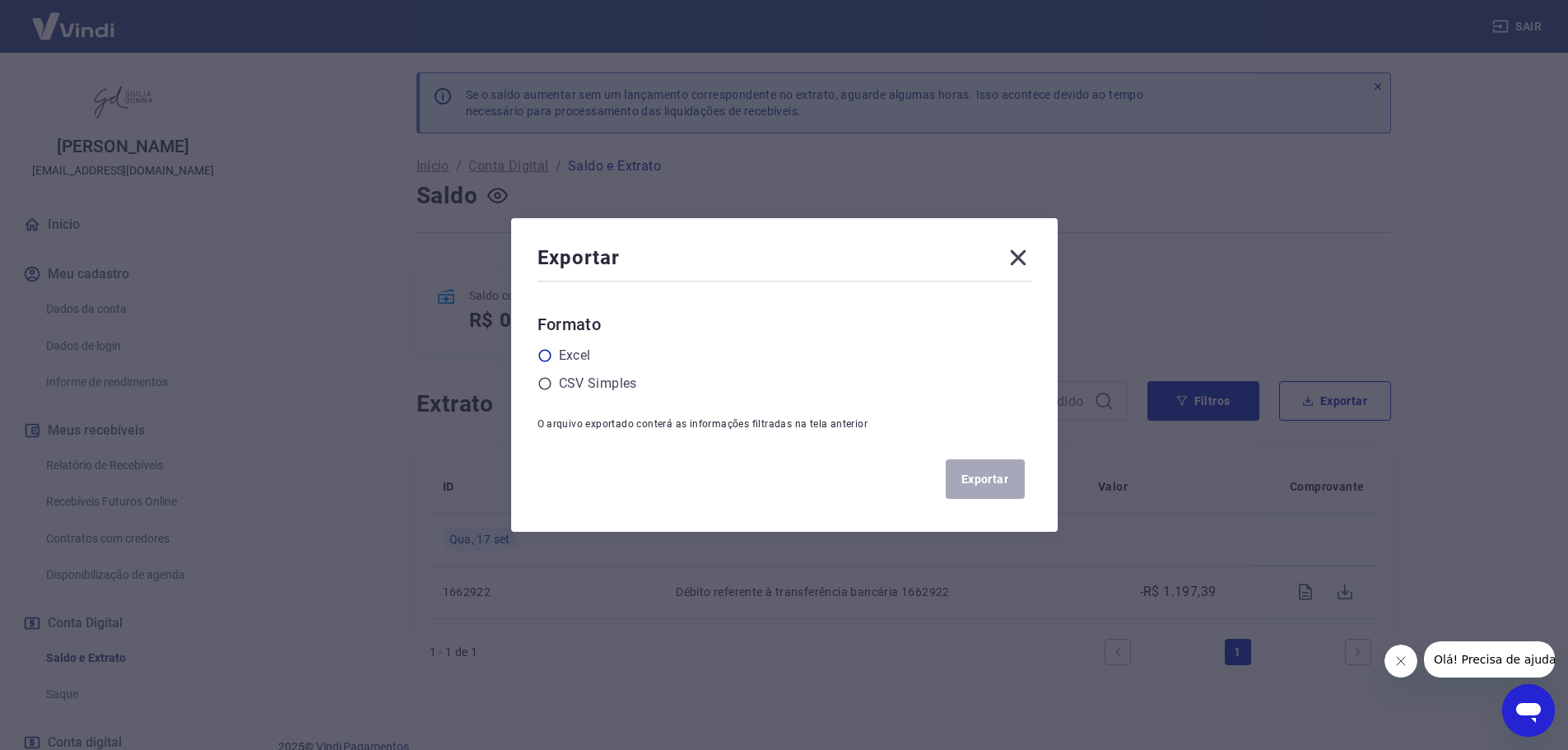
click at [550, 362] on icon at bounding box center [544, 355] width 12 height 12
click at [0, 0] on input "radio" at bounding box center [0, 0] width 0 height 0
click at [981, 471] on button "Exportar" at bounding box center [985, 479] width 79 height 40
